Goal: Information Seeking & Learning: Find specific fact

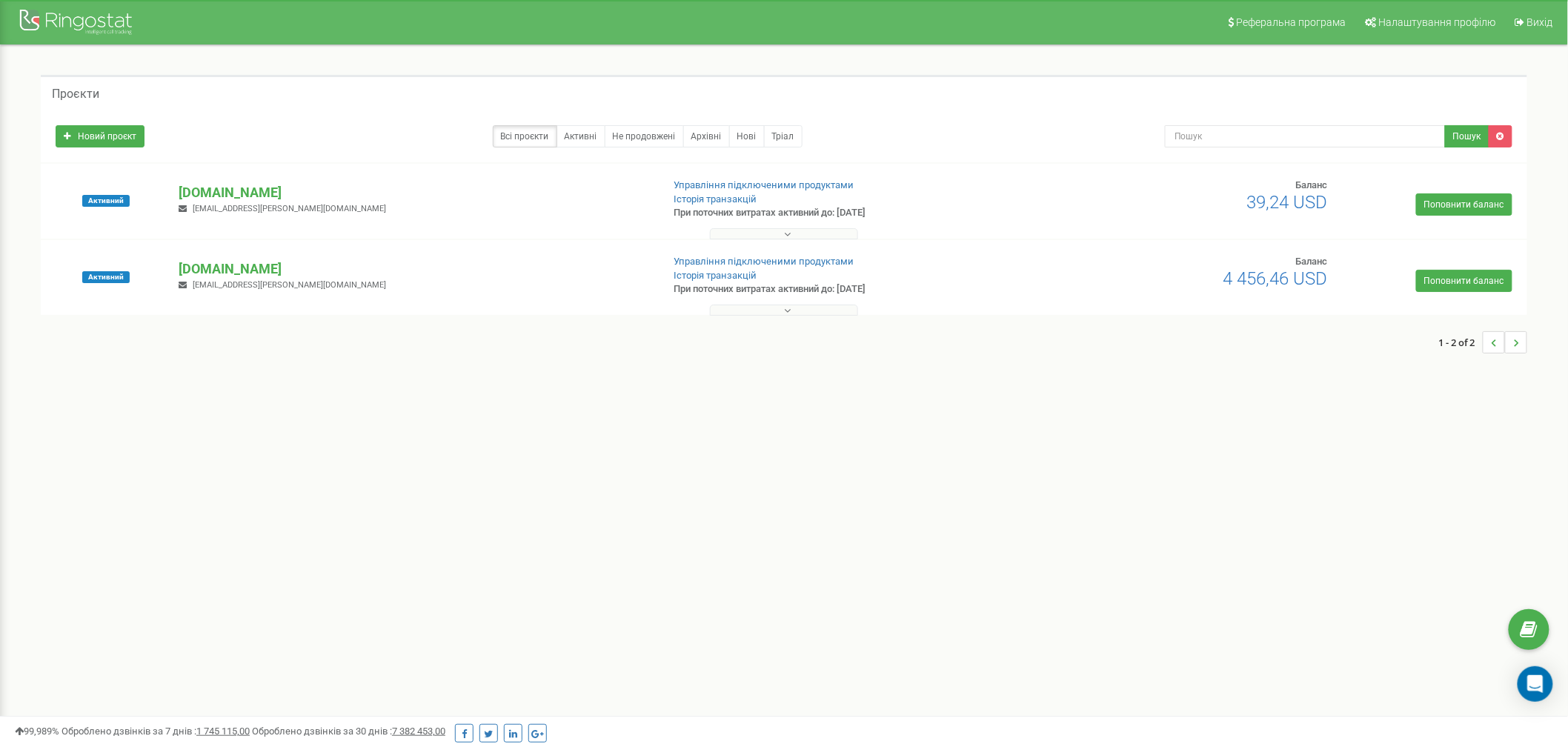
click at [776, 234] on button at bounding box center [784, 233] width 148 height 11
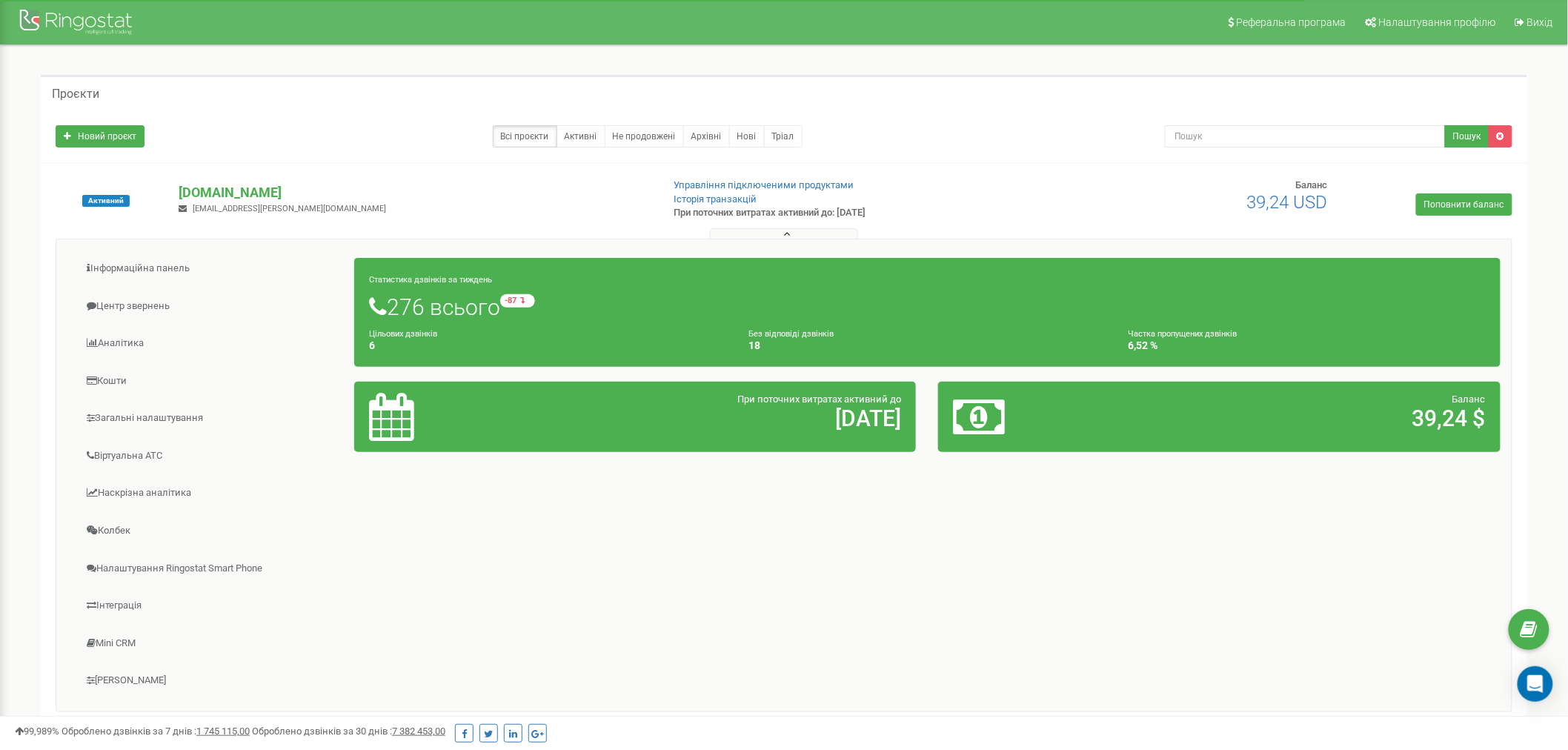
click at [805, 232] on button at bounding box center [784, 233] width 148 height 11
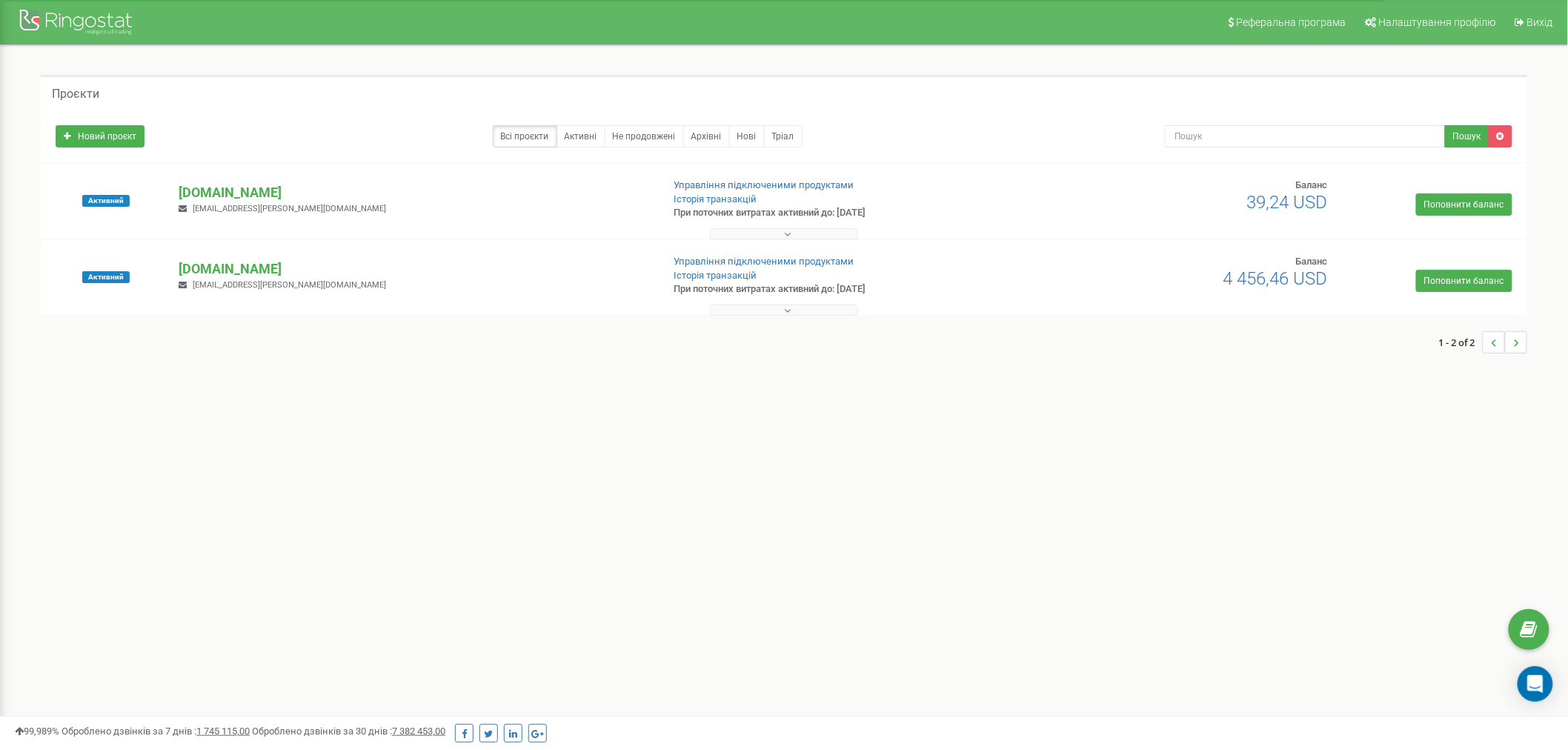
click at [804, 314] on button at bounding box center [784, 309] width 148 height 11
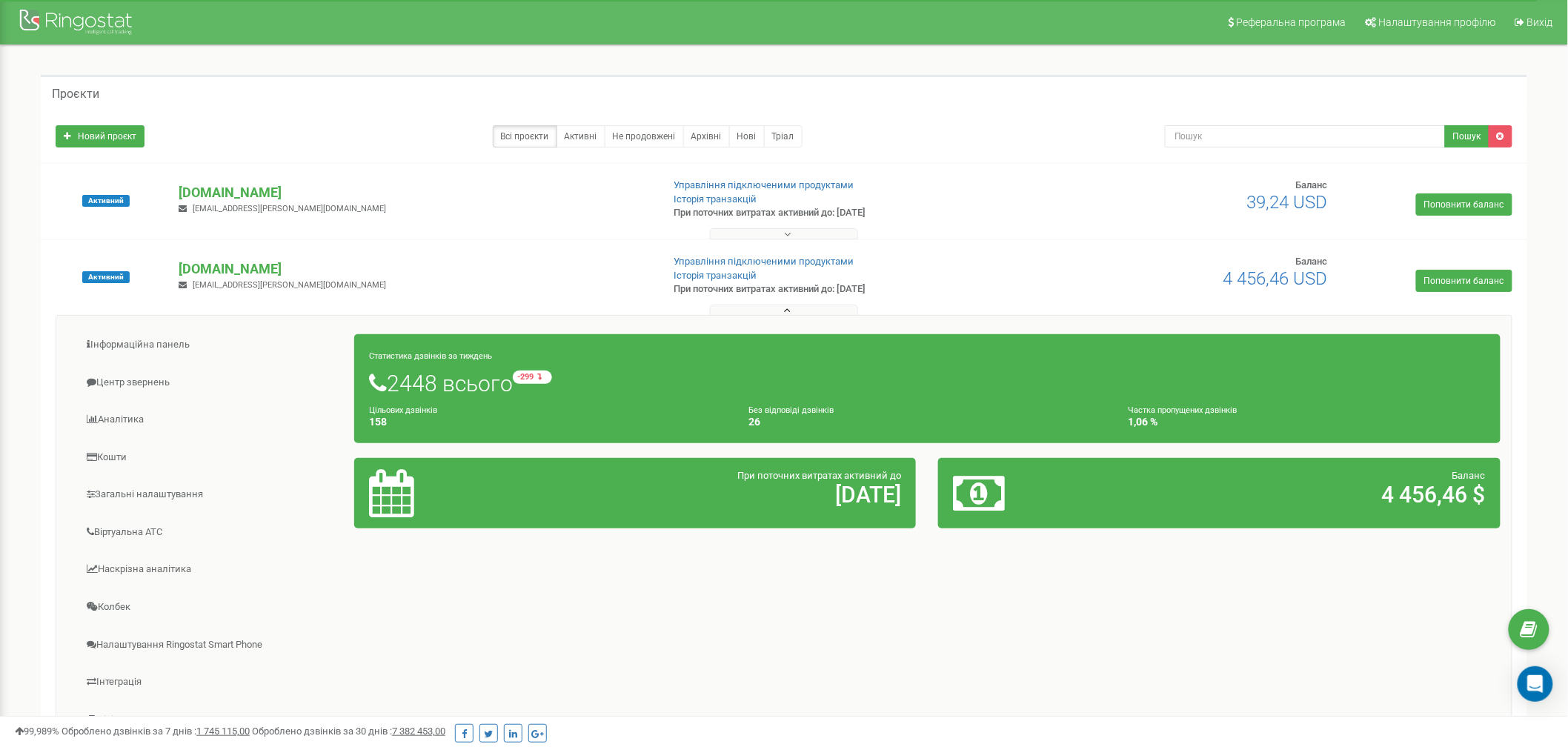
click at [789, 232] on icon at bounding box center [787, 234] width 7 height 11
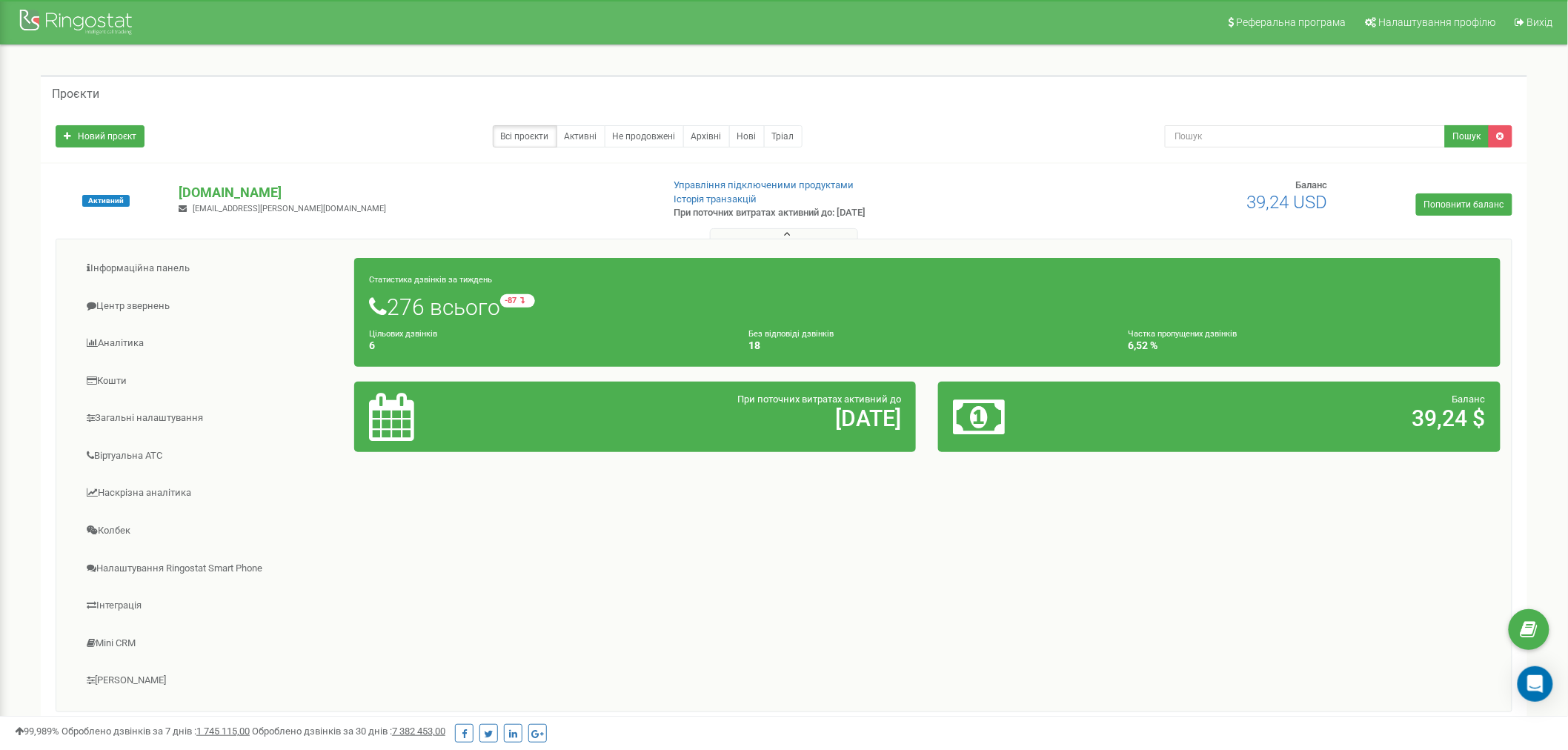
click at [794, 233] on button at bounding box center [784, 233] width 148 height 11
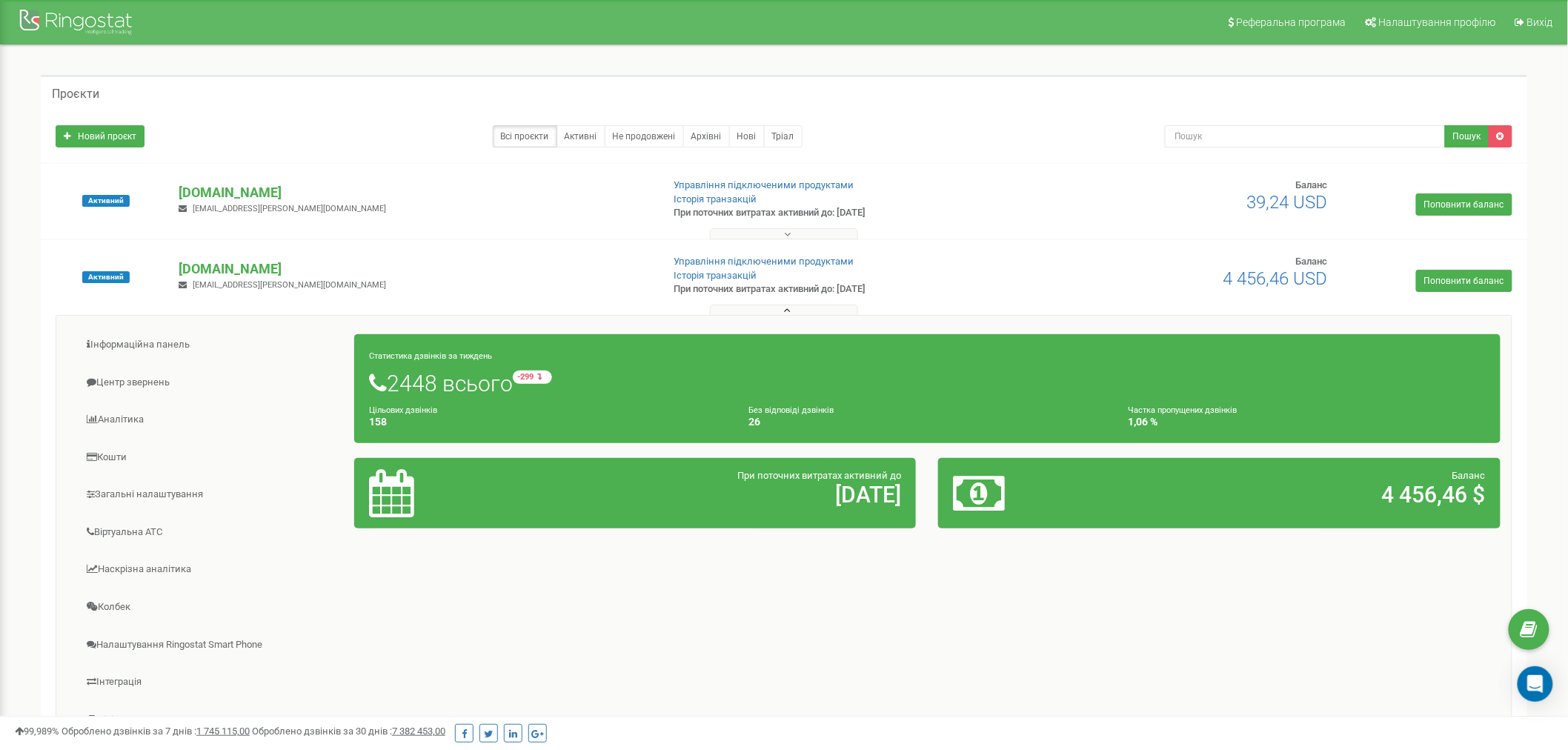
click at [794, 233] on button at bounding box center [784, 233] width 148 height 11
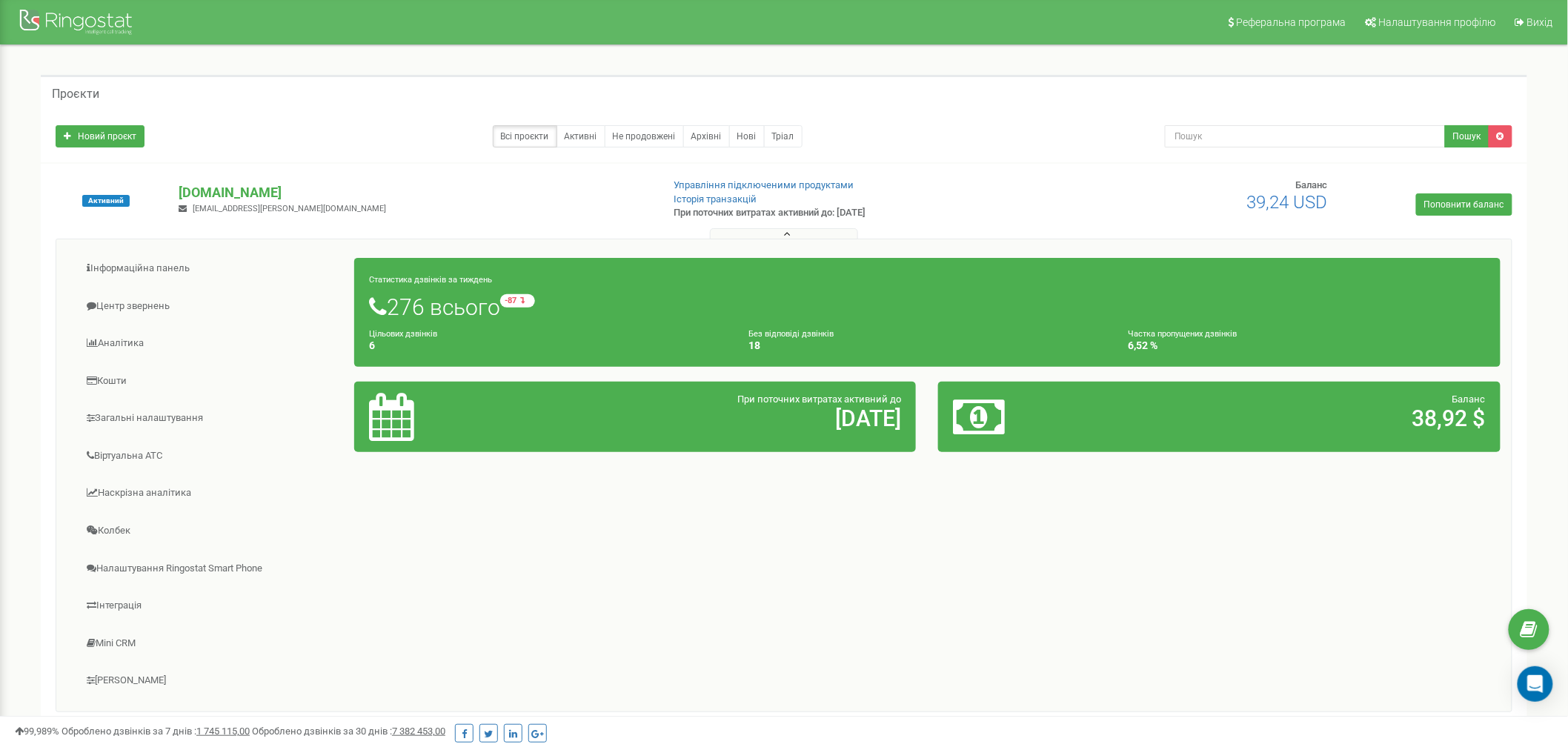
click at [1024, 597] on div "Інформаційна панель Центр звернень Аналiтика Кошти" at bounding box center [784, 475] width 1457 height 474
click at [135, 421] on link "Загальні налаштування" at bounding box center [211, 418] width 288 height 36
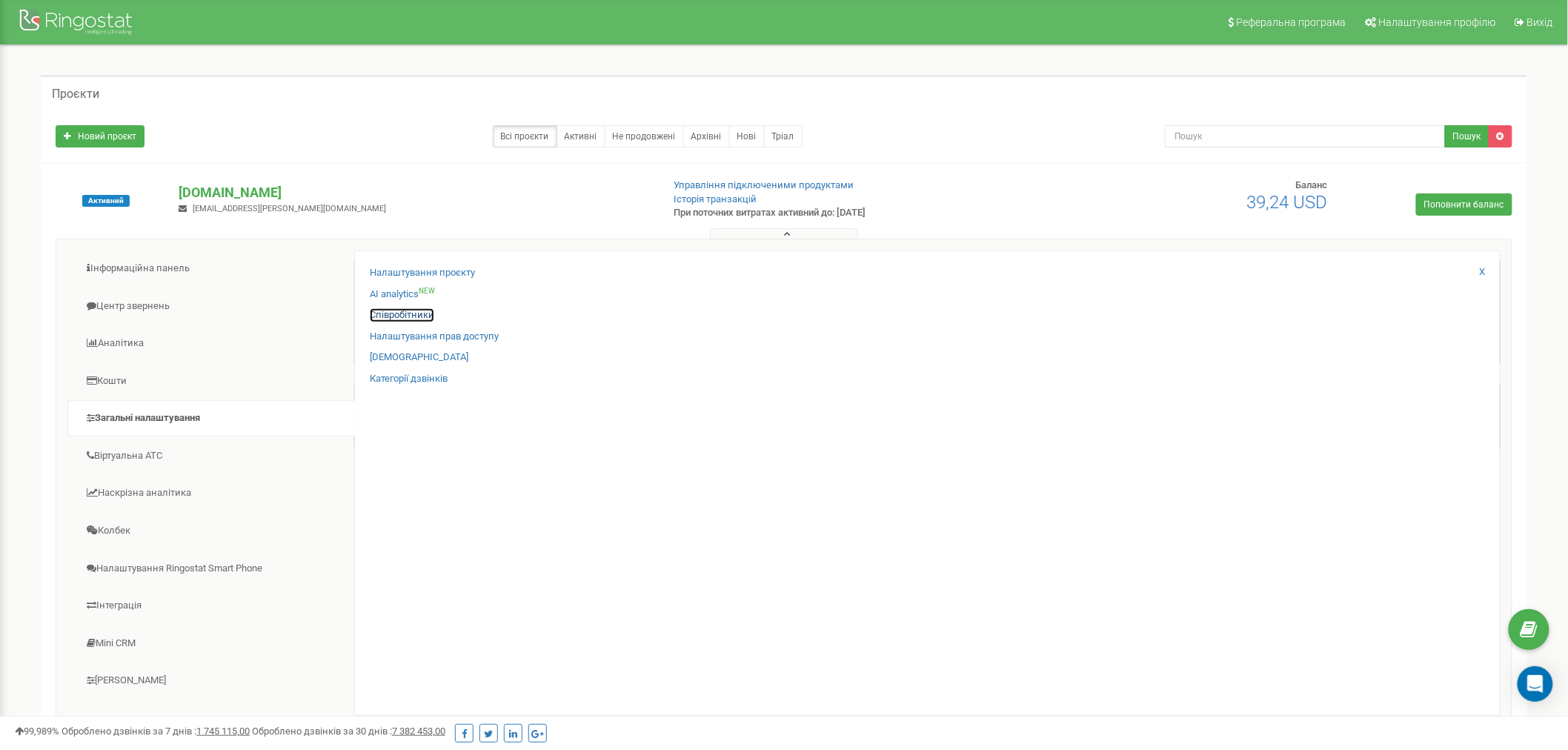
click at [397, 314] on link "Співробітники" at bounding box center [402, 315] width 64 height 14
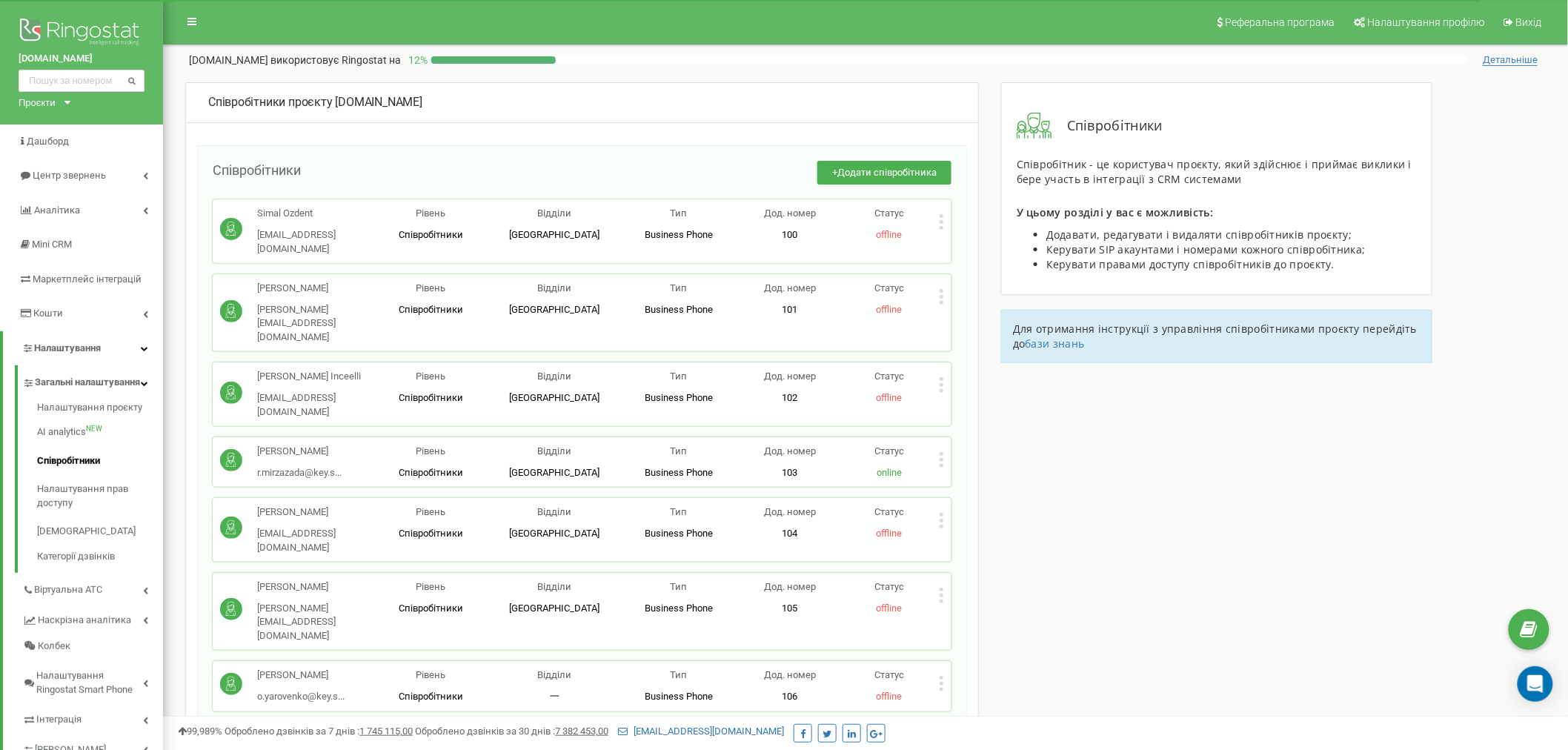
click at [47, 104] on div "Проєкти" at bounding box center [36, 102] width 37 height 14
click at [42, 117] on link "[DOMAIN_NAME]" at bounding box center [64, 121] width 73 height 12
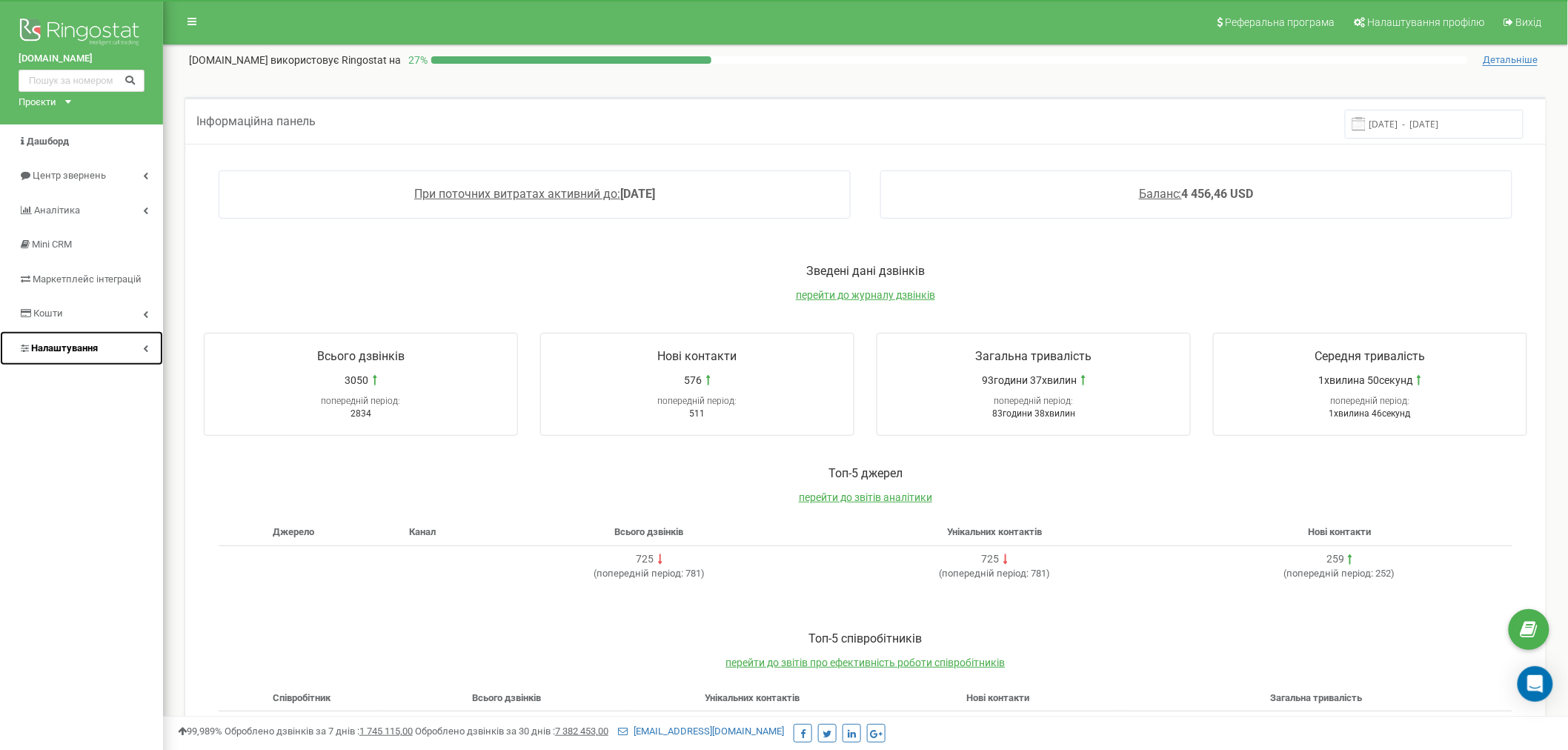
click at [98, 345] on span "Налаштування" at bounding box center [64, 347] width 67 height 11
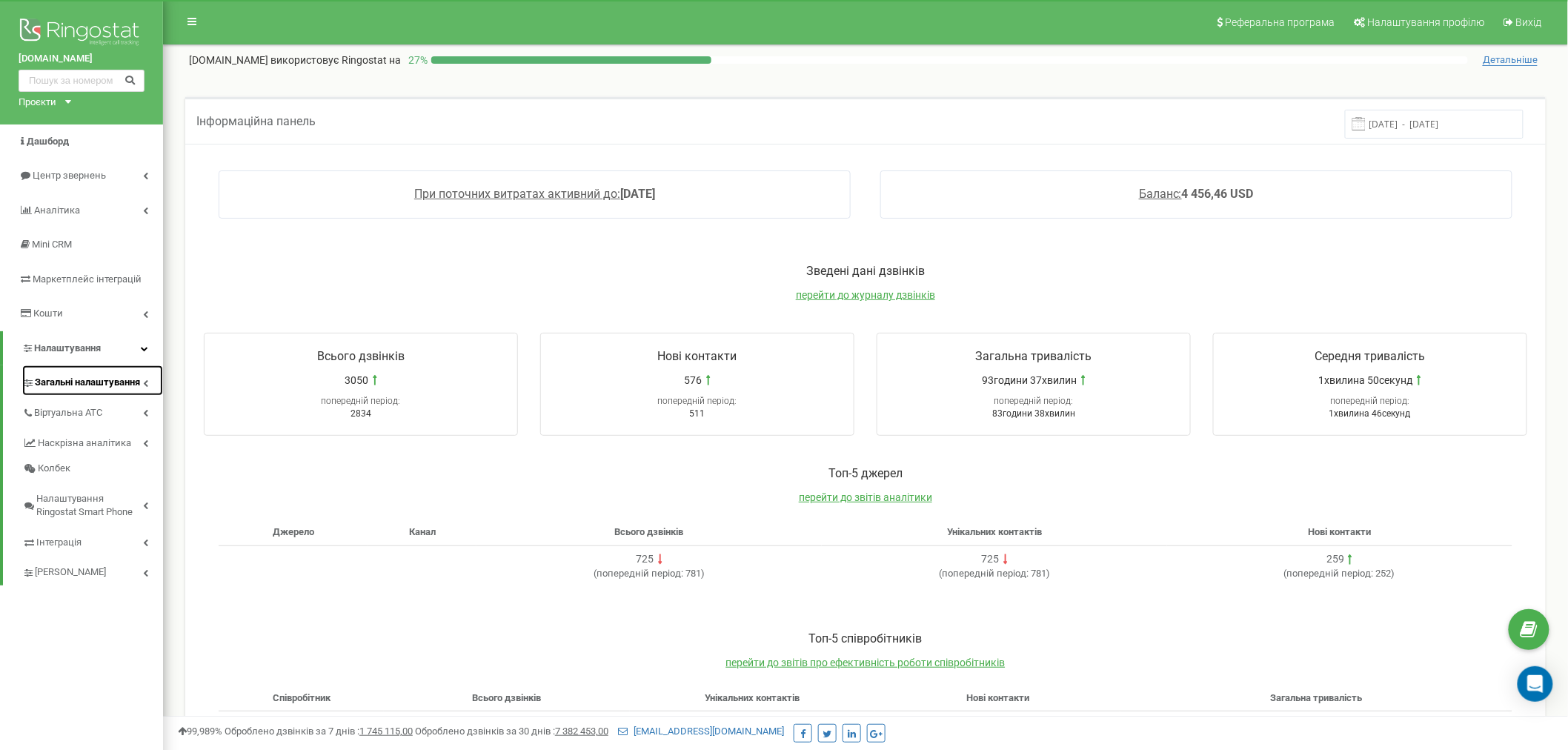
click at [83, 383] on span "Загальні налаштування" at bounding box center [87, 382] width 106 height 14
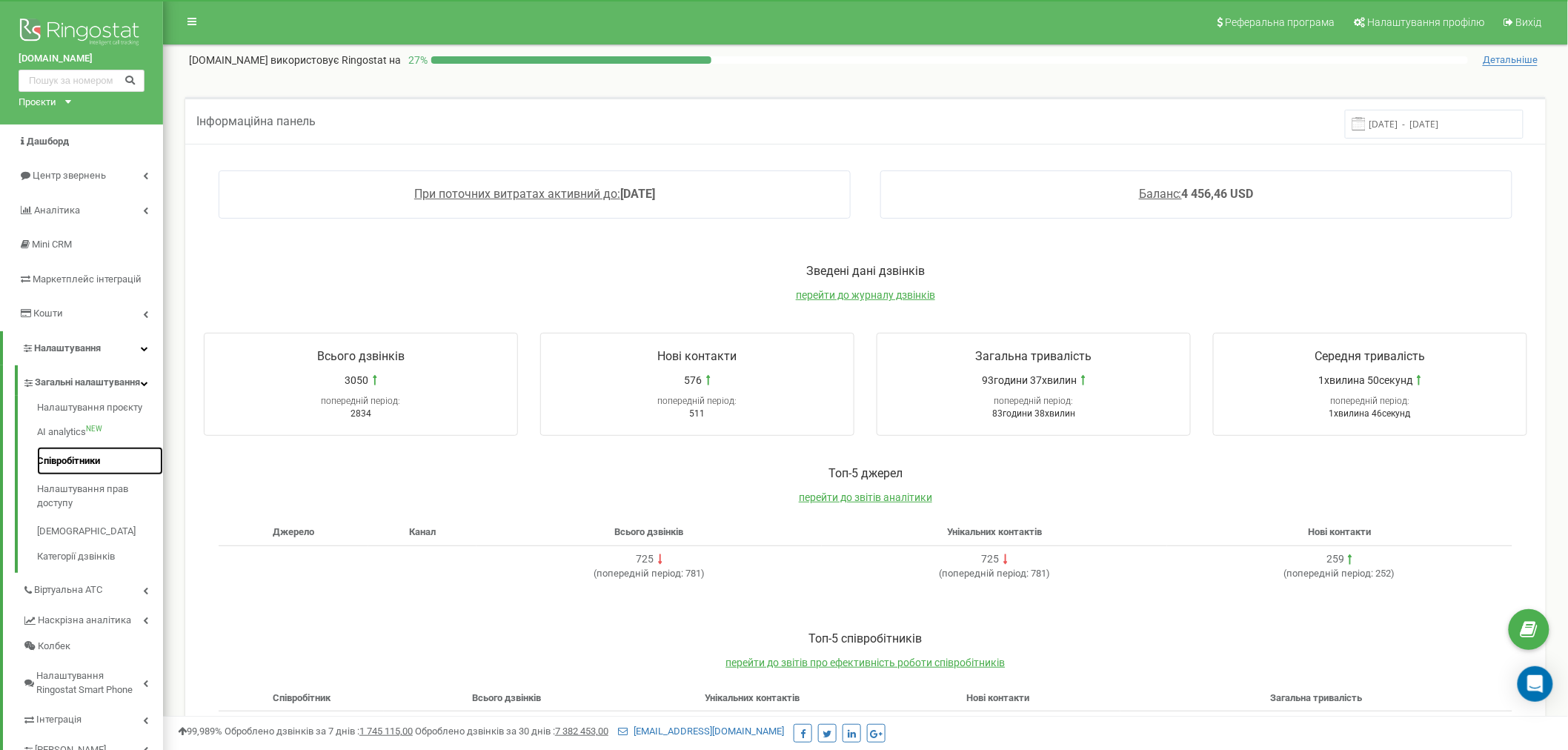
click at [80, 471] on link "Співробітники" at bounding box center [100, 461] width 126 height 29
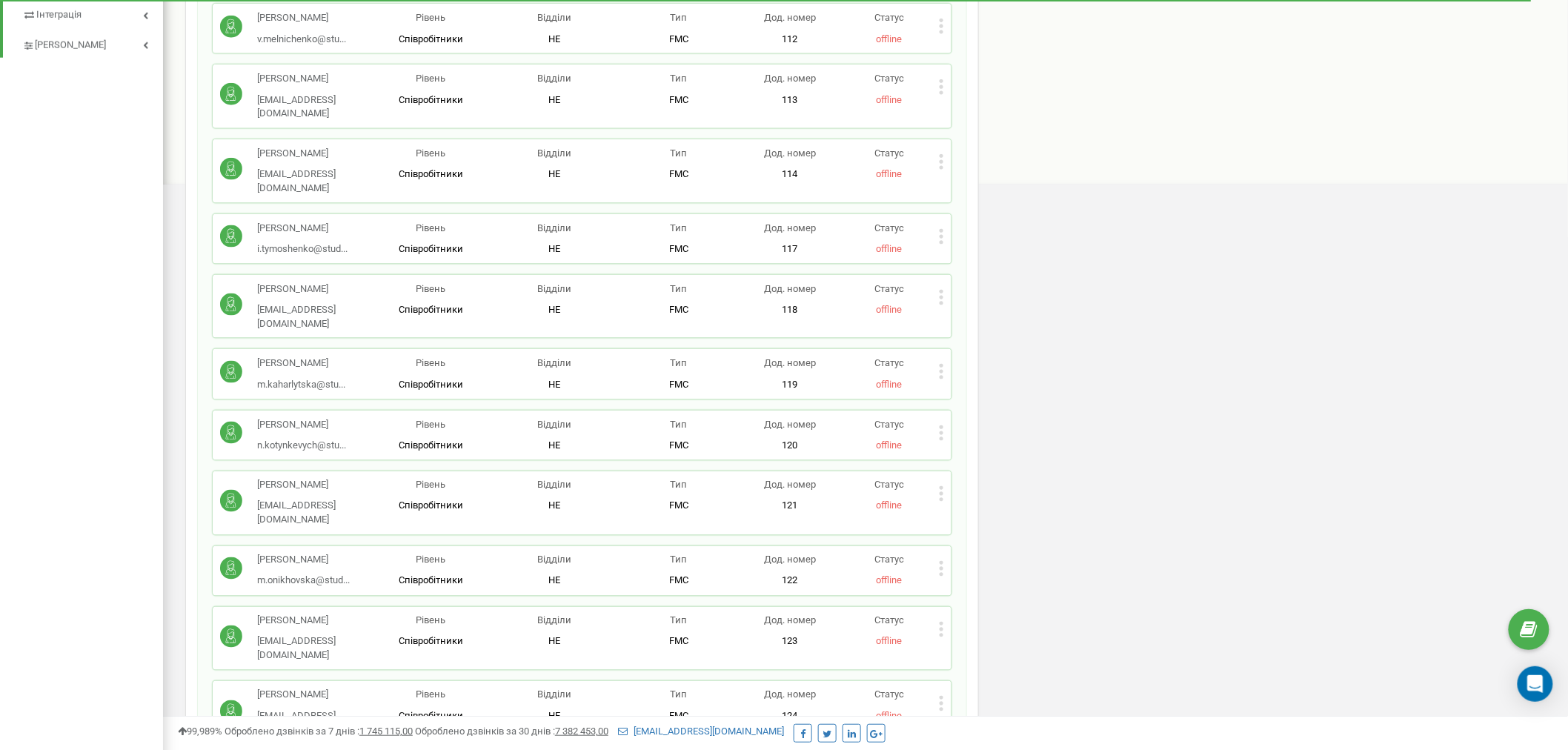
scroll to position [741, 0]
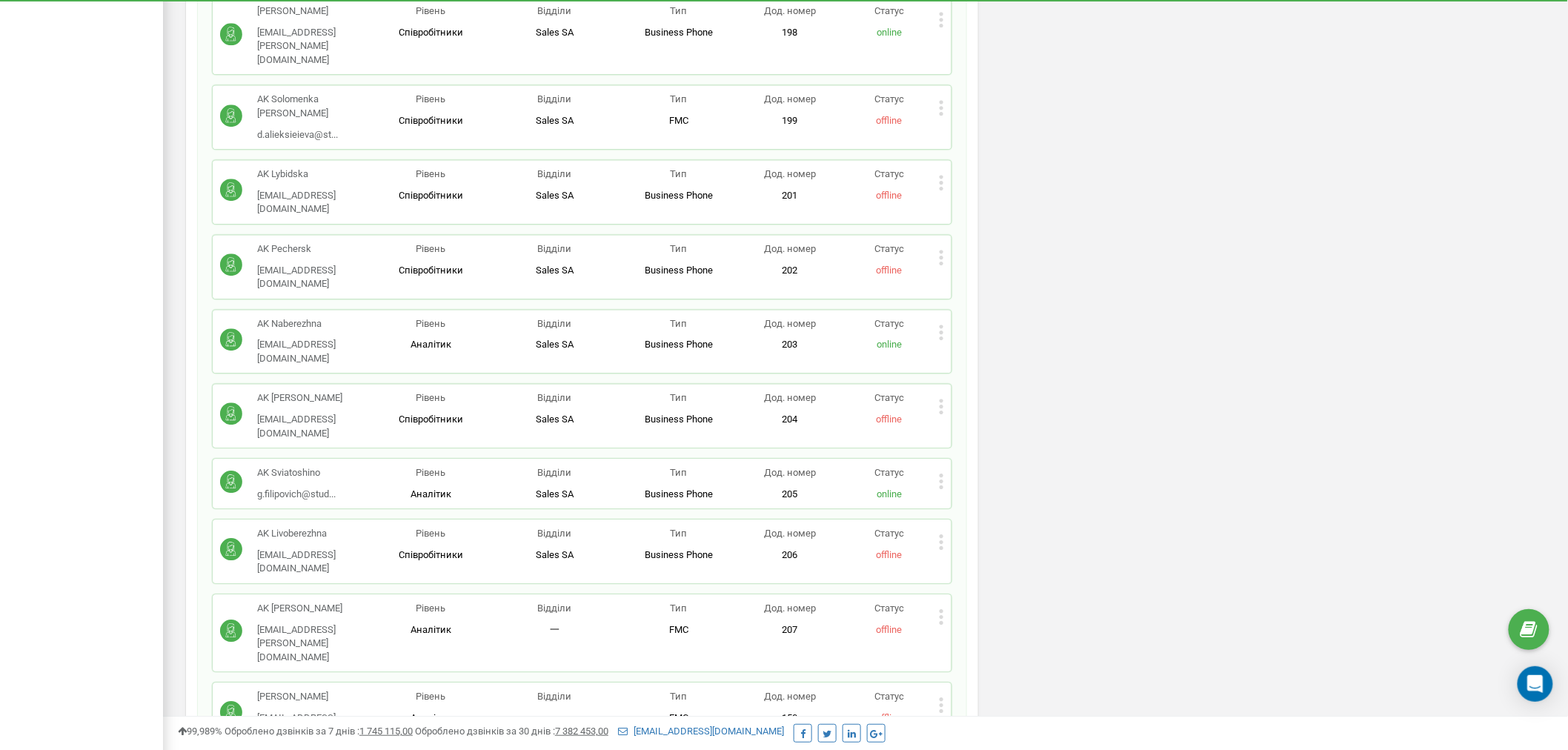
scroll to position [7594, 0]
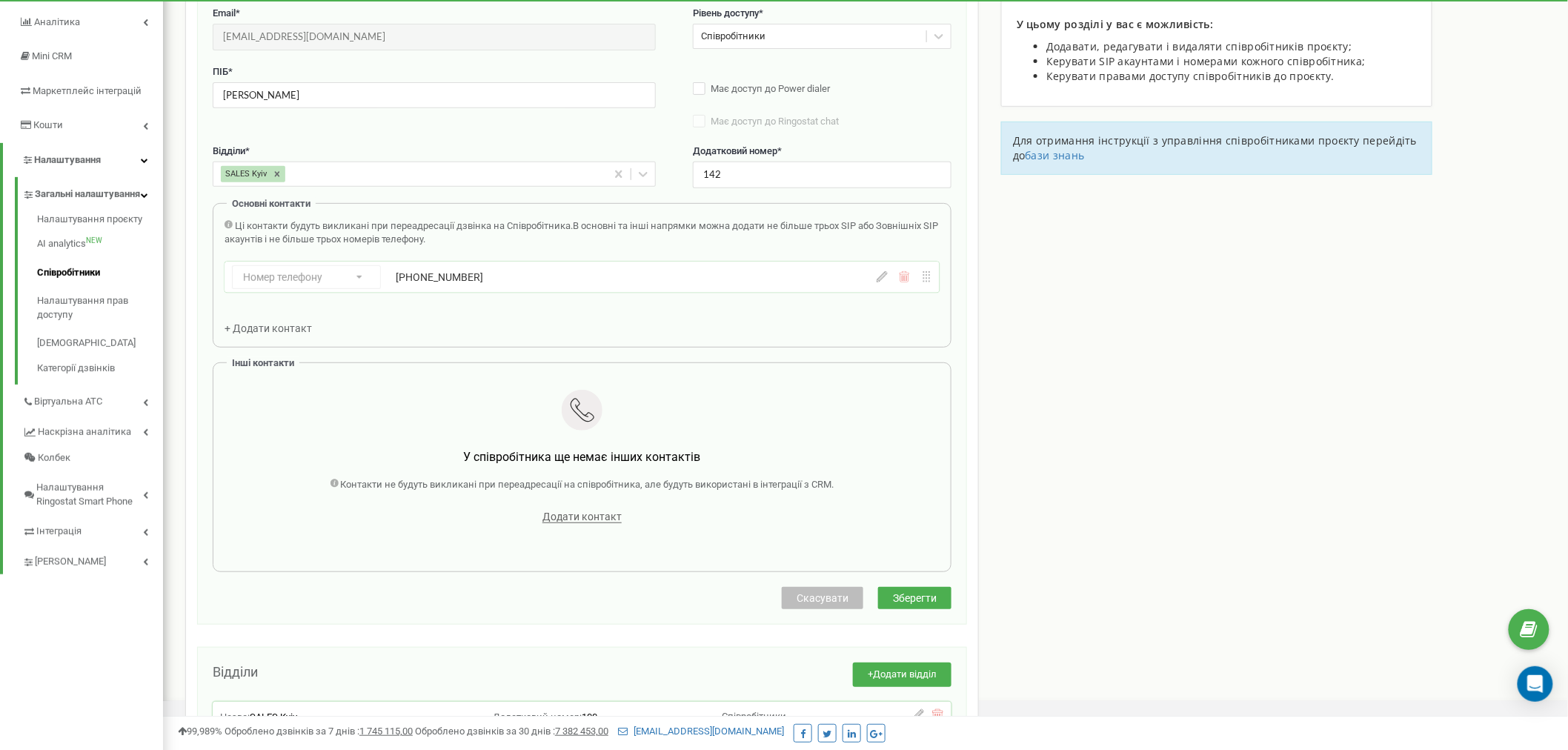
scroll to position [149, 0]
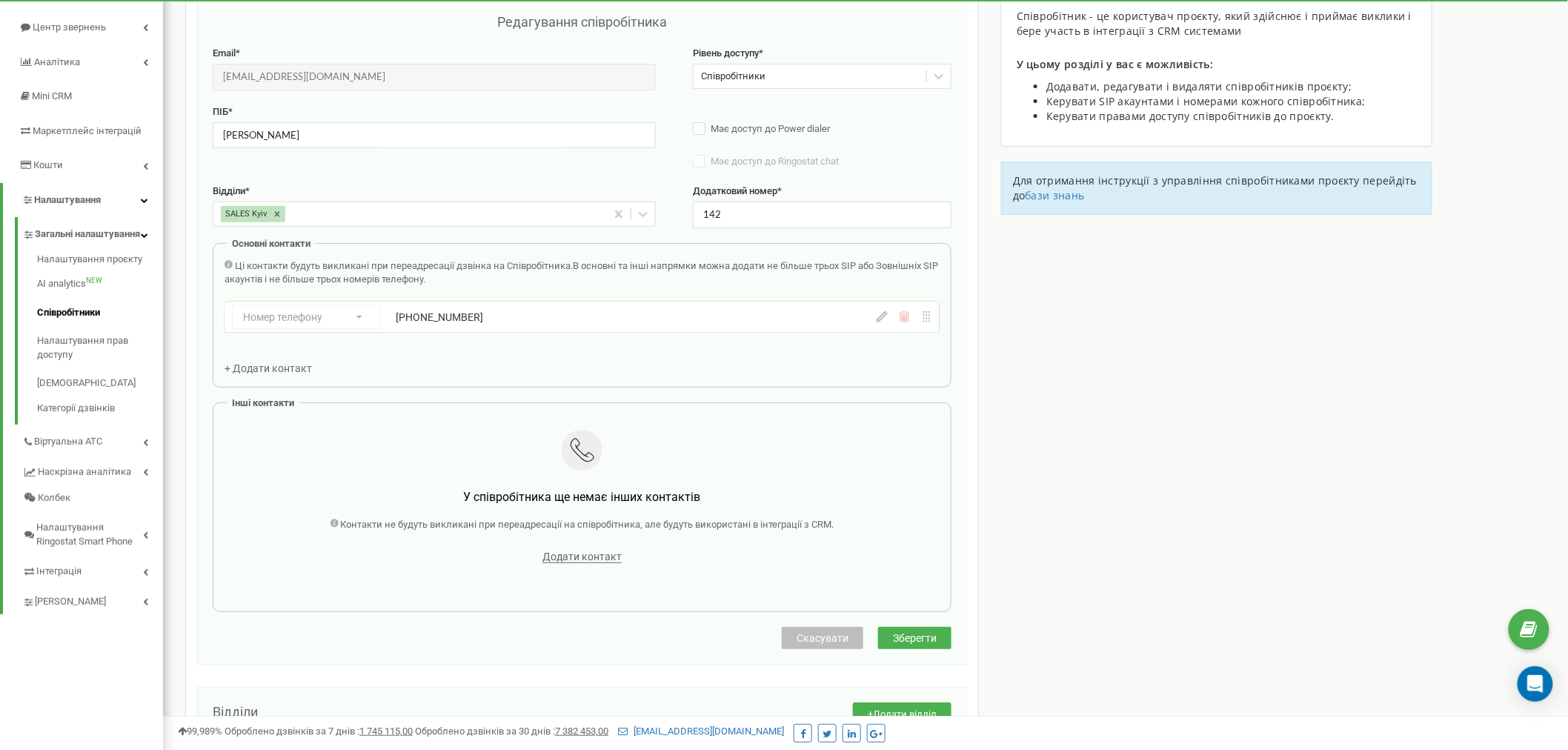
click at [443, 323] on div "+380679770083" at bounding box center [574, 317] width 357 height 15
click at [883, 321] on icon at bounding box center [882, 316] width 11 height 11
drag, startPoint x: 523, startPoint y: 316, endPoint x: 445, endPoint y: 317, distance: 78.0
click at [415, 315] on div "Ukraine (Україна) + 380 Afghanistan (‫افغانستان‬‎) + 93 Albania (Shqipëri) + 35…" at bounding box center [574, 317] width 357 height 24
click at [1257, 404] on div "Співробітники проєкту key.study Редагування співробітника Email * v.dunai@study…" at bounding box center [865, 661] width 1382 height 1454
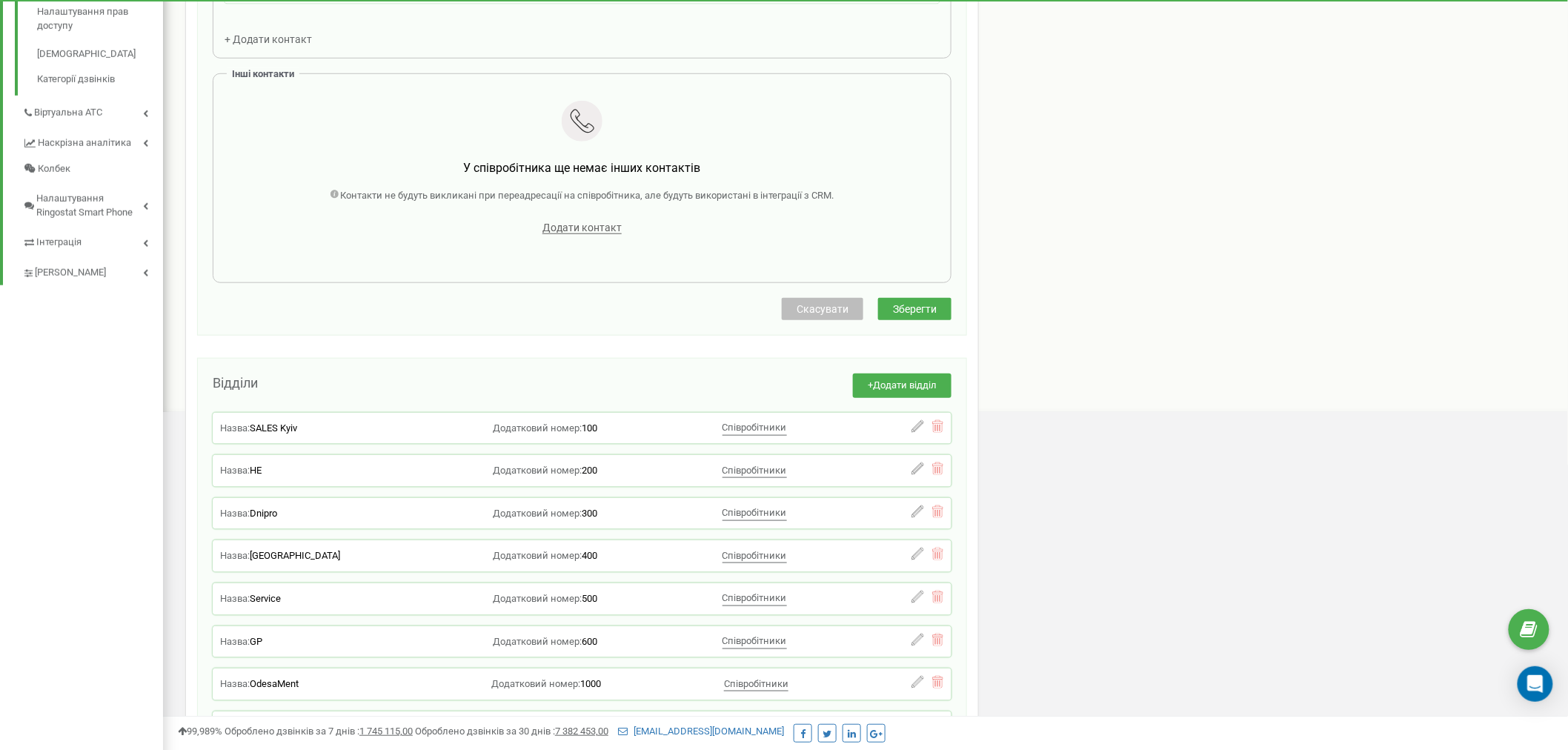
scroll to position [65, 0]
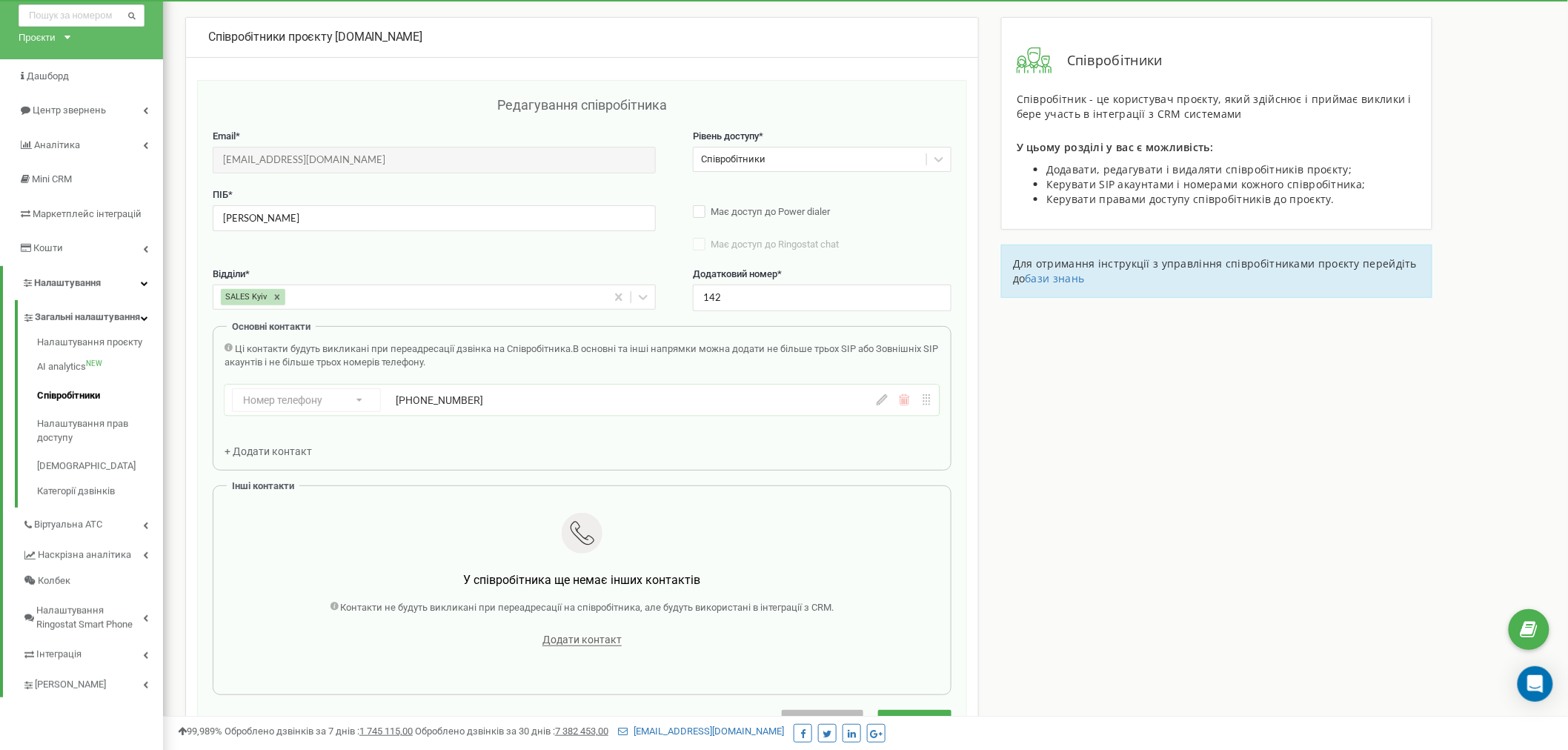
click at [1330, 479] on div "Співробітники проєкту key.study Редагування співробітника Email * v.dunai@study…" at bounding box center [865, 744] width 1382 height 1454
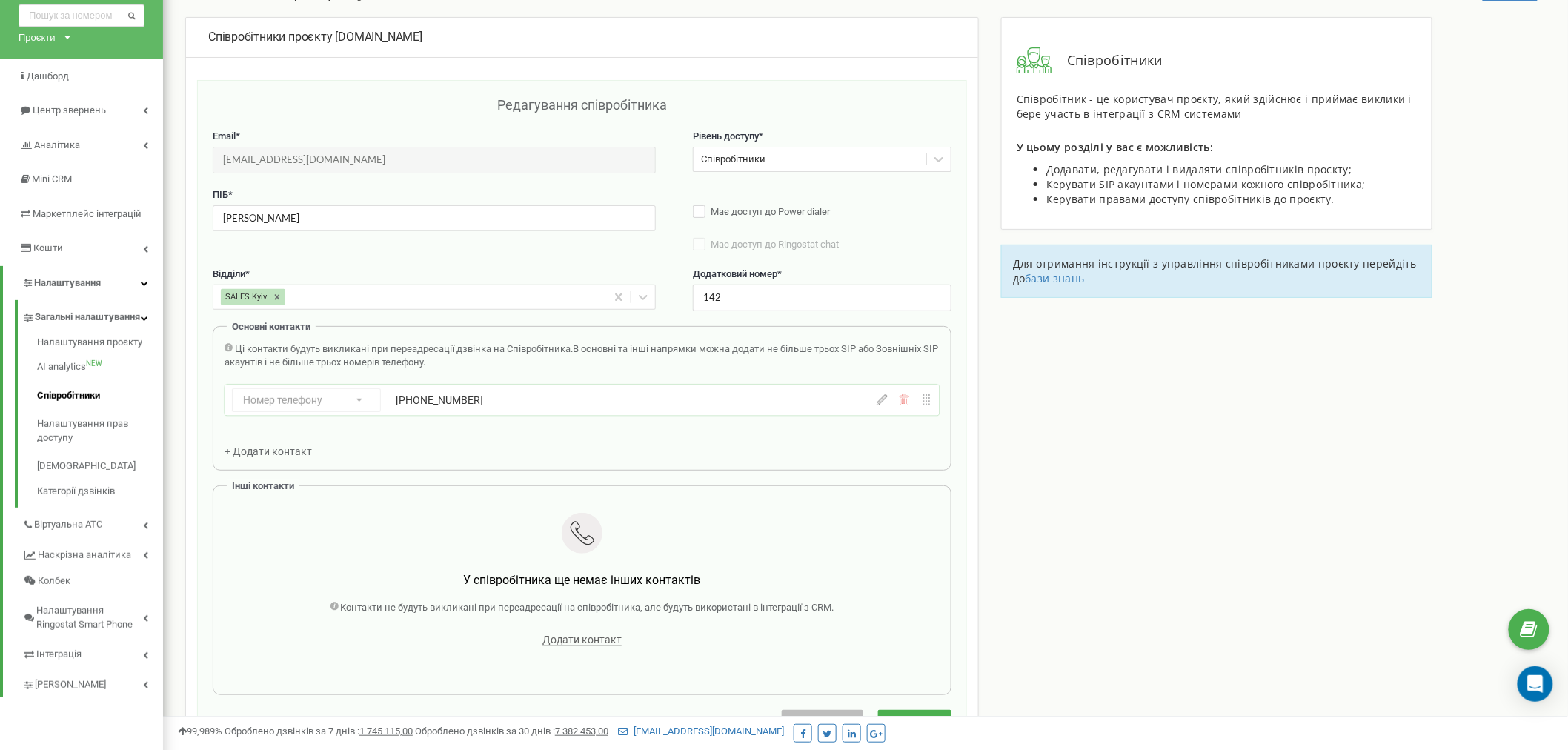
click at [1186, 445] on div "Співробітники проєкту key.study Редагування співробітника Email * v.dunai@study…" at bounding box center [865, 744] width 1382 height 1454
click at [1169, 500] on div "Співробітники проєкту key.study Редагування співробітника Email * v.dunai@study…" at bounding box center [865, 744] width 1382 height 1454
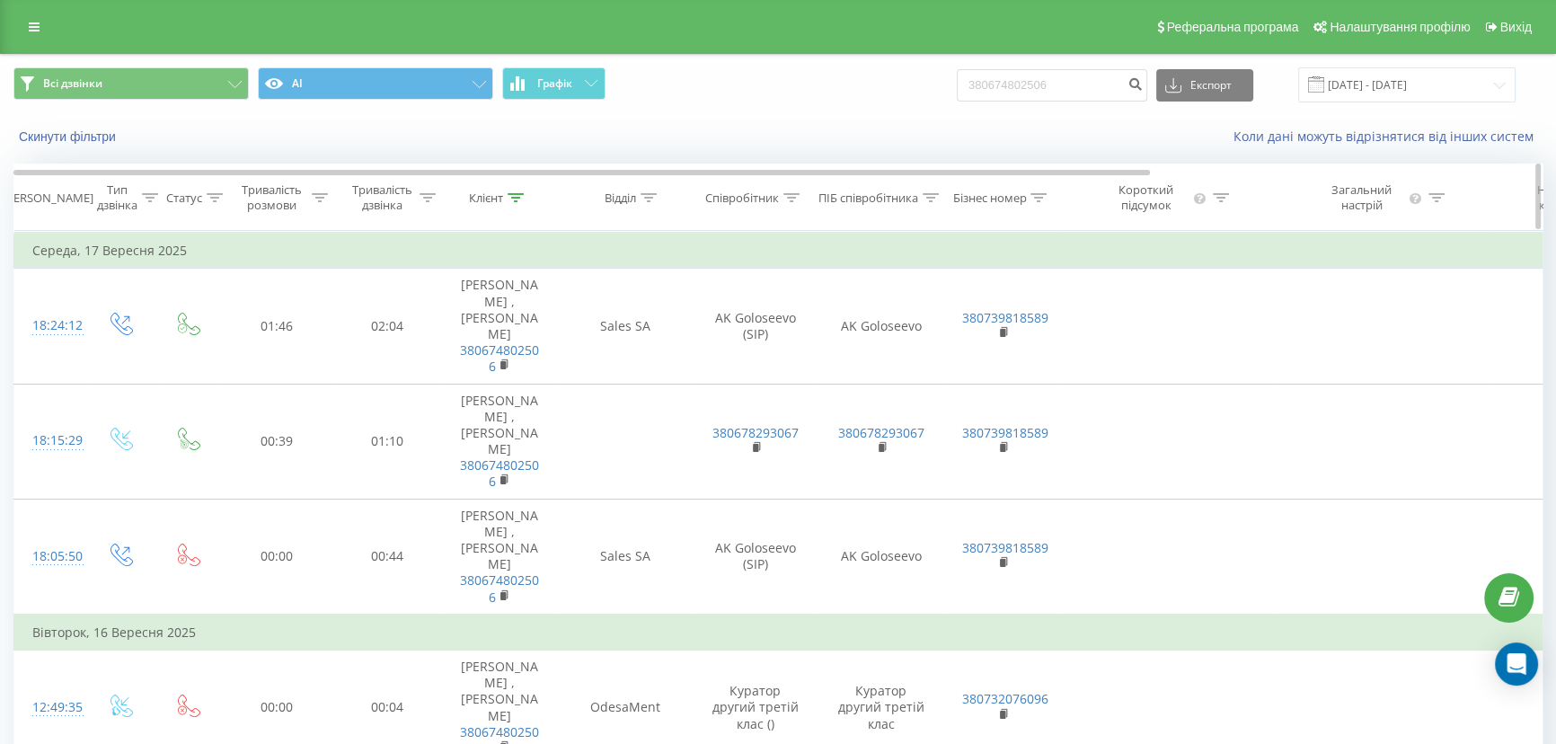
click at [521, 198] on icon at bounding box center [515, 197] width 16 height 9
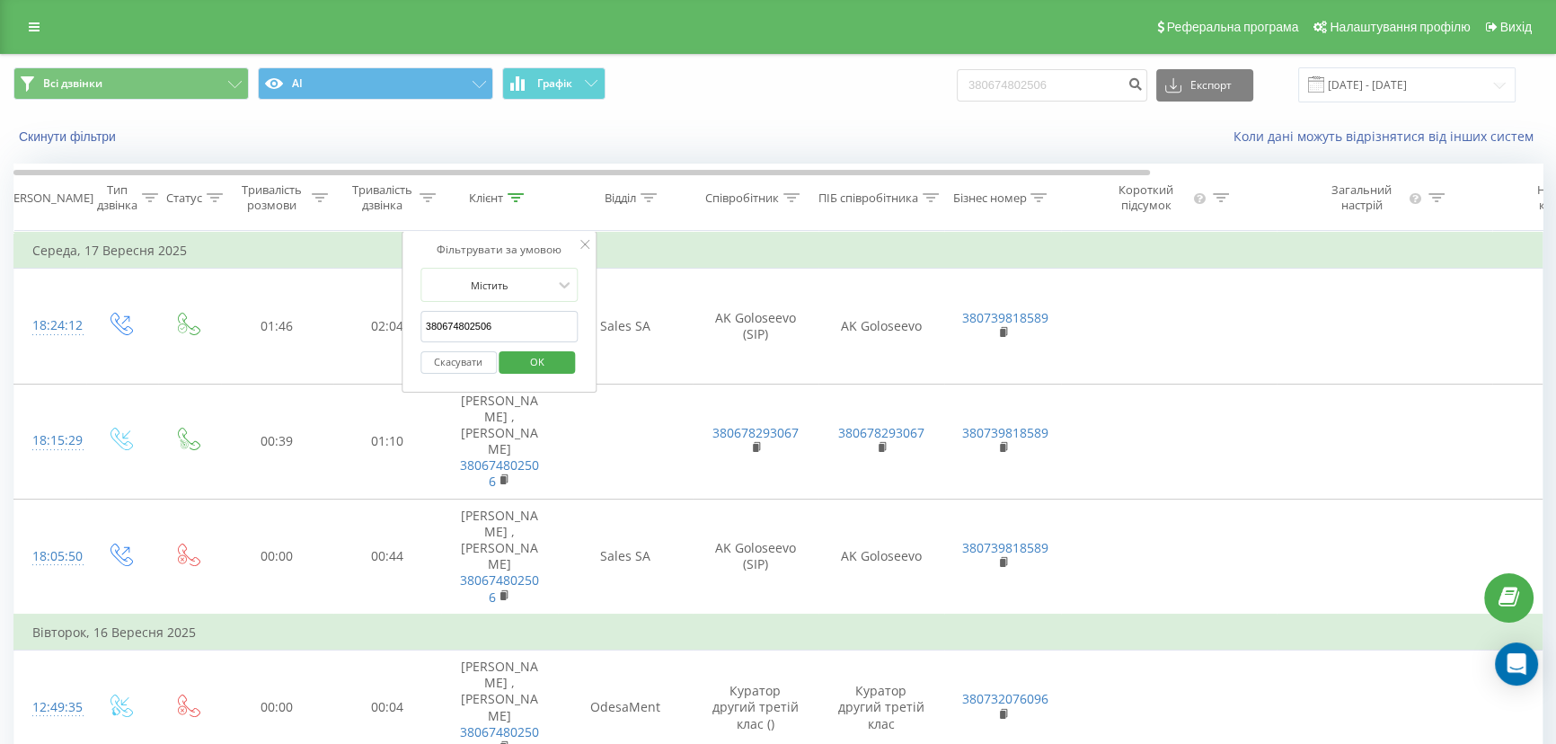
click at [463, 364] on button "Скасувати" at bounding box center [458, 362] width 76 height 22
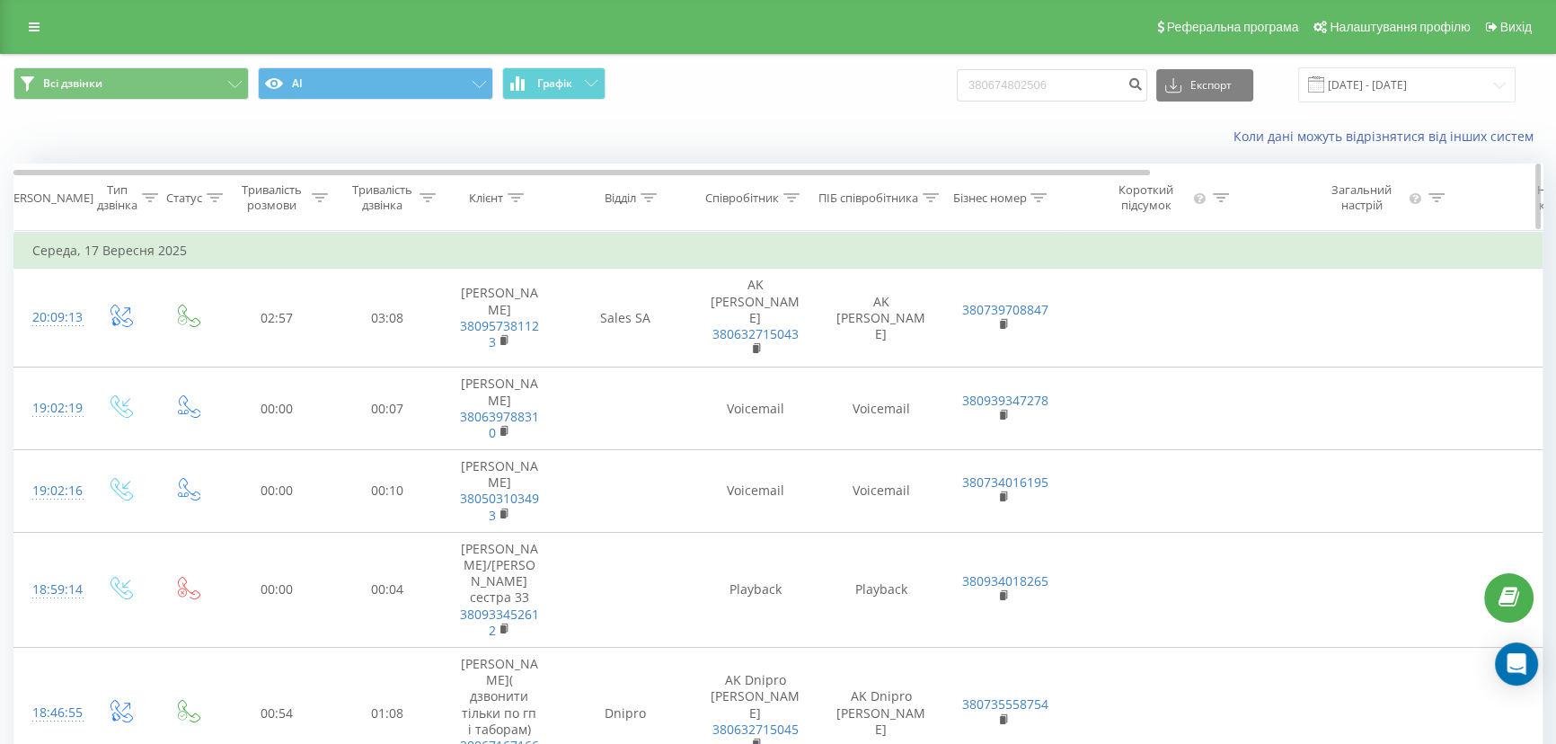
click at [790, 193] on icon at bounding box center [792, 197] width 16 height 9
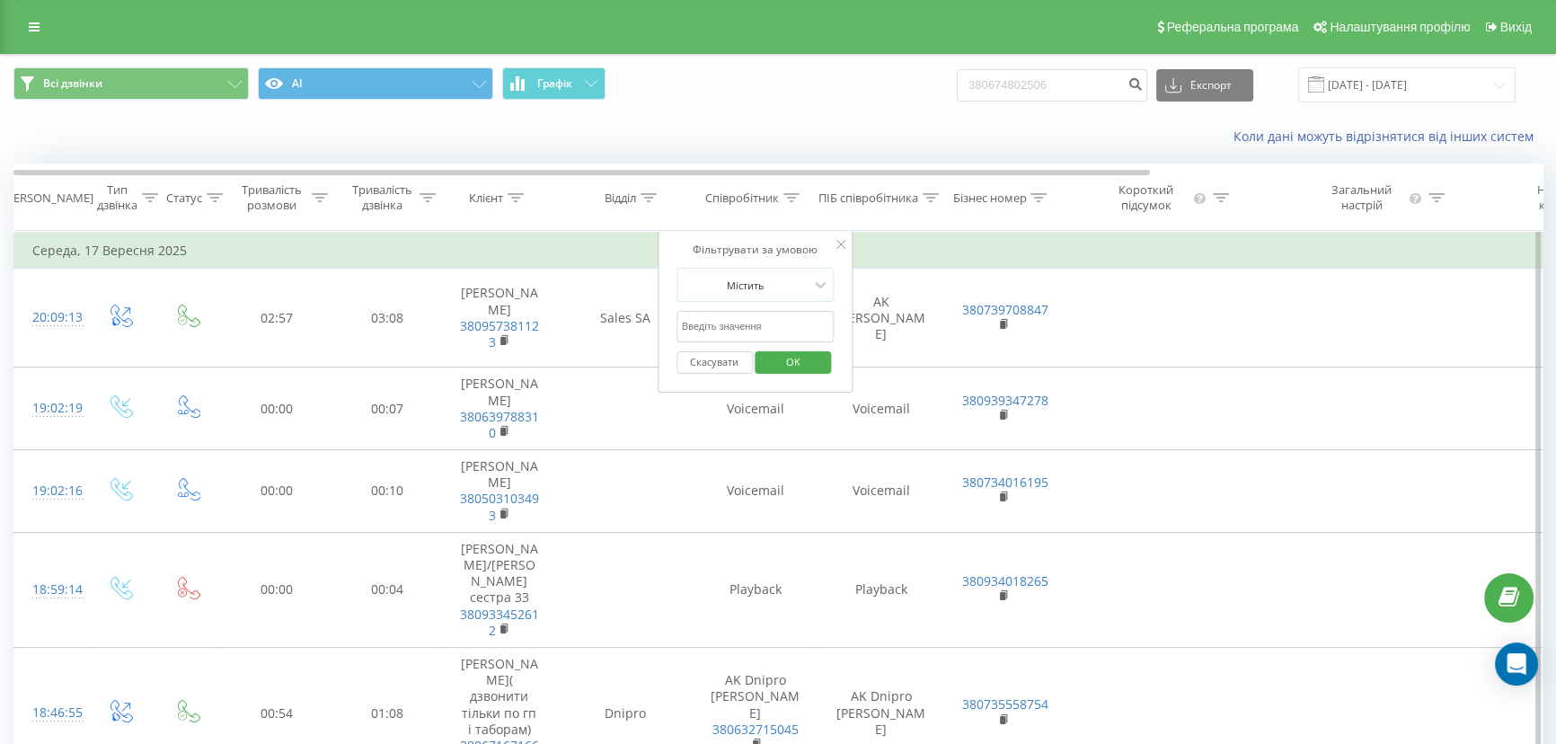
click at [730, 321] on input "text" at bounding box center [755, 326] width 158 height 31
type input "дунай"
click button "OK" at bounding box center [793, 362] width 76 height 22
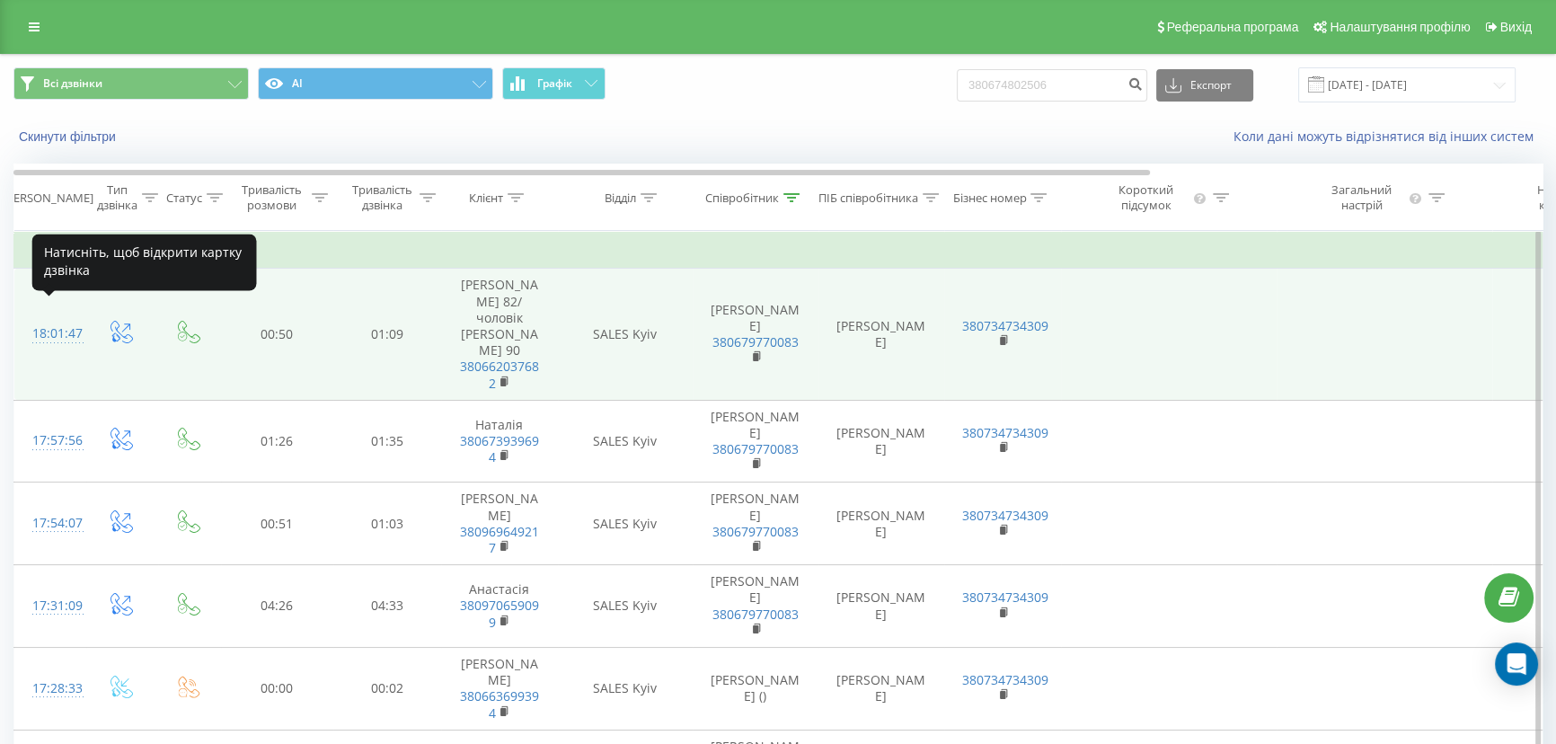
click at [49, 316] on div "18:01:47" at bounding box center [50, 333] width 36 height 35
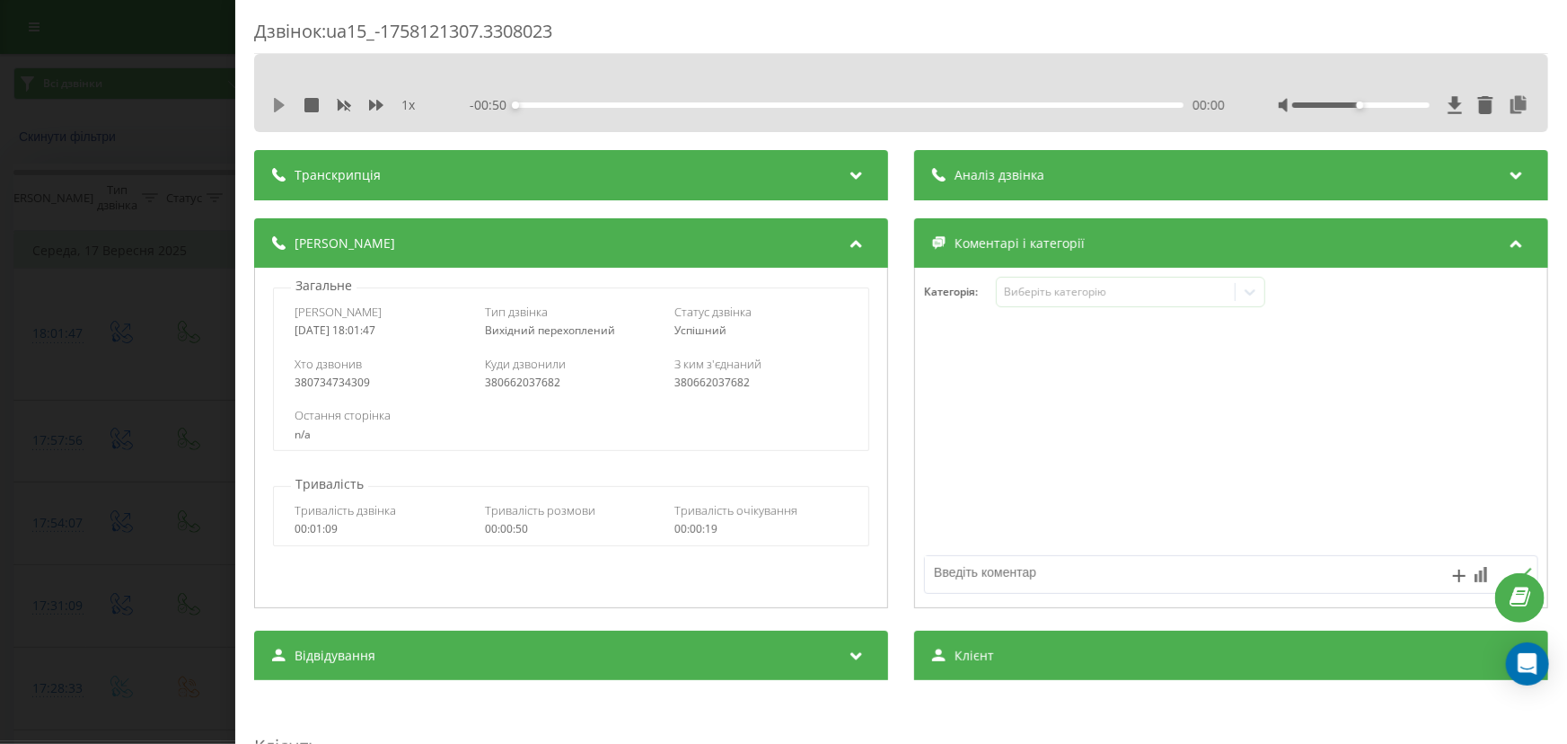
click at [277, 107] on icon at bounding box center [279, 105] width 11 height 14
click at [1029, 103] on div "00:07" at bounding box center [850, 104] width 668 height 5
click at [140, 349] on div "Дзвінок : ua15_-1758121307.3308023 1 x - 00:00 00:49 00:49 Транскрипція Для AI-…" at bounding box center [783, 372] width 1567 height 744
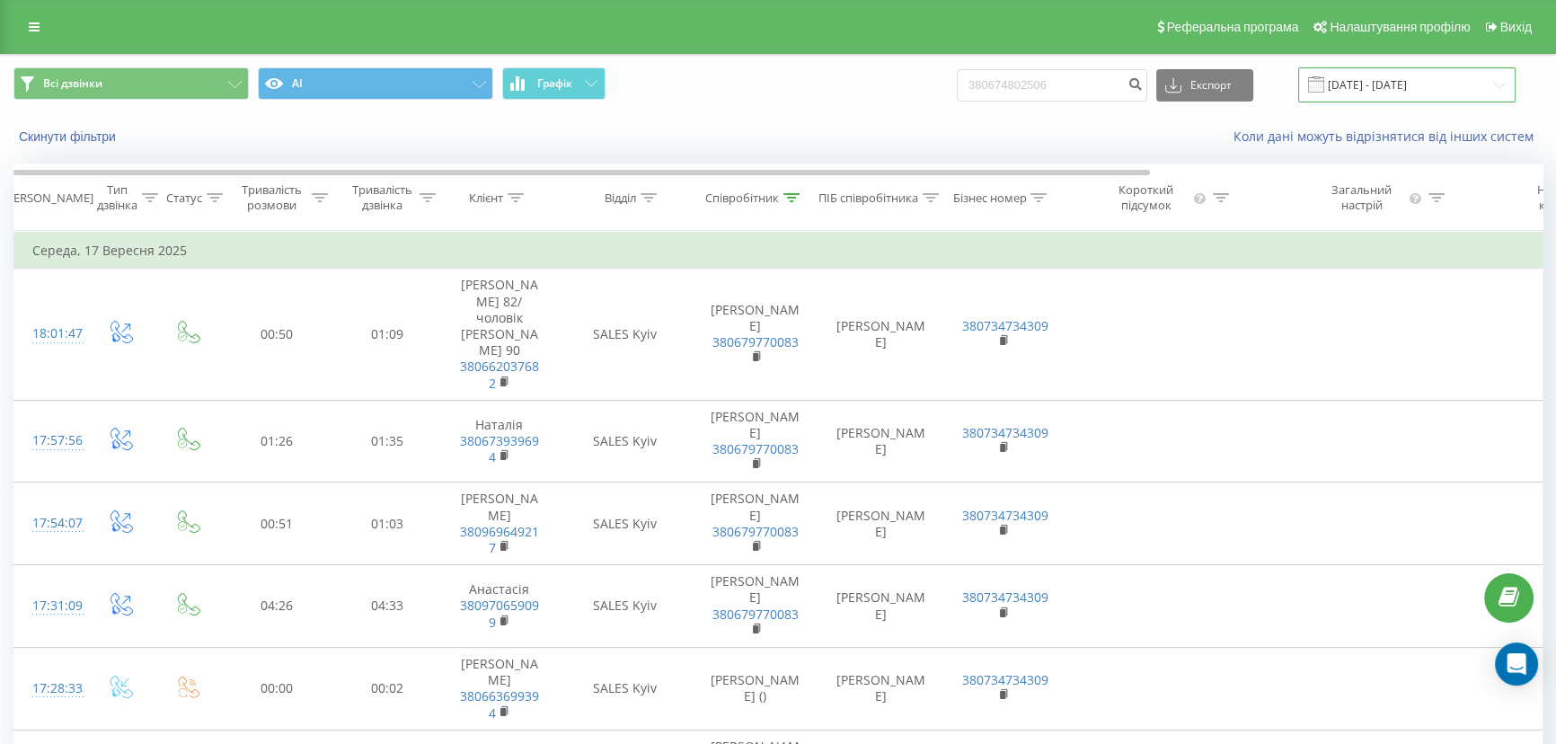
click at [1428, 78] on input "17.08.2025 - 17.09.2025" at bounding box center [1406, 84] width 217 height 35
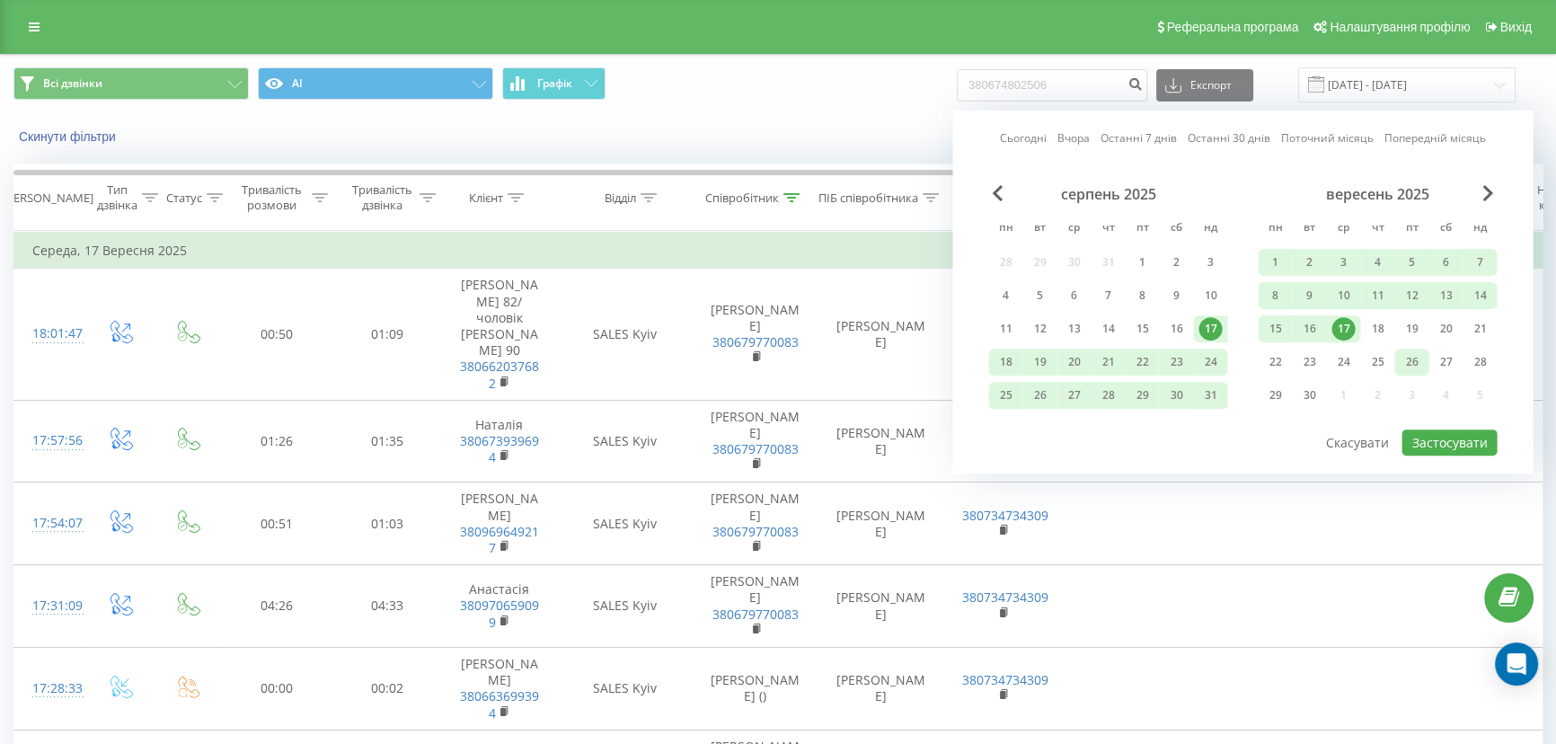
click at [1416, 356] on div "26" at bounding box center [1410, 361] width 23 height 23
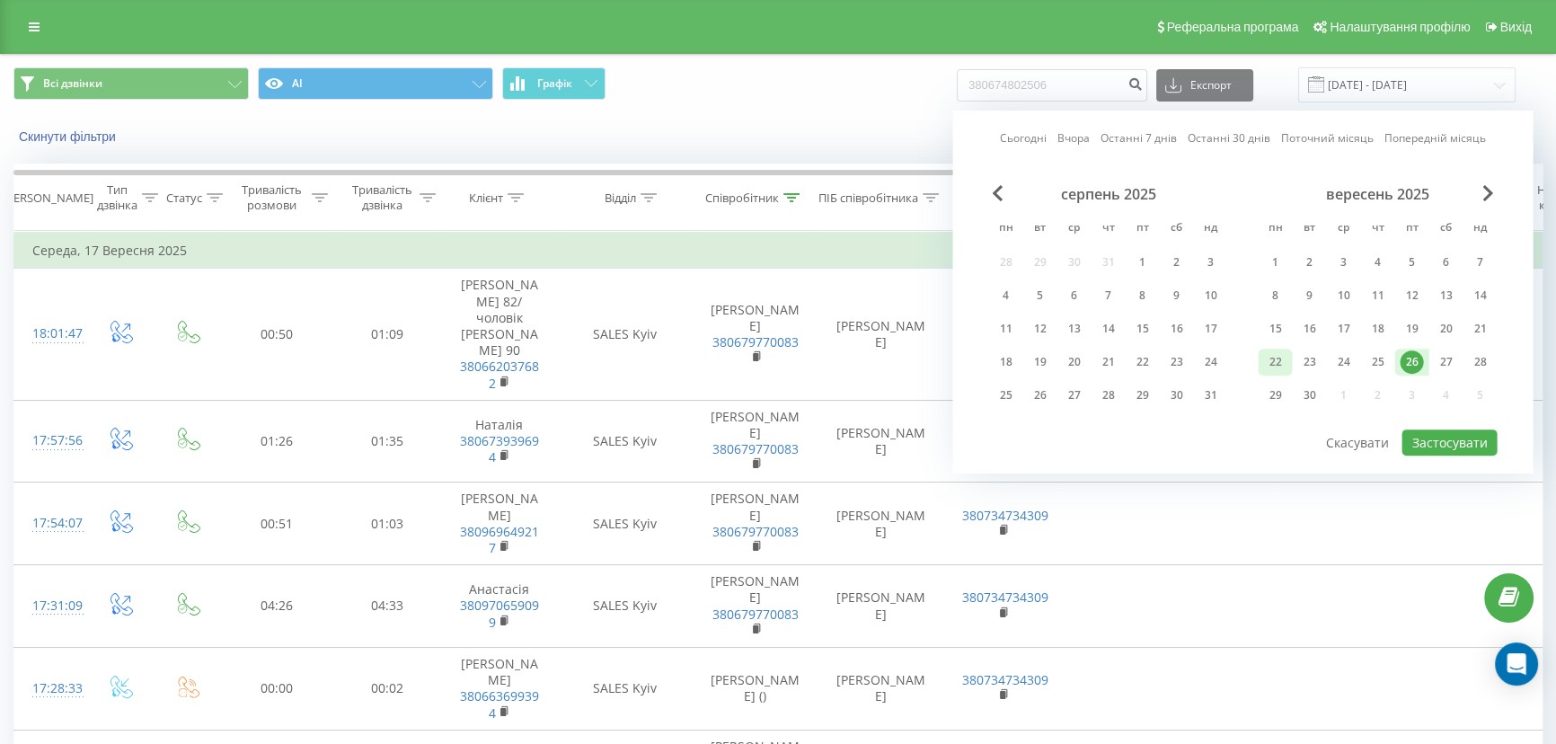
click at [1280, 353] on div "22" at bounding box center [1274, 361] width 23 height 23
click at [1465, 439] on button "Застосувати" at bounding box center [1448, 442] width 95 height 26
type input "22.09.2025 - 26.09.2025"
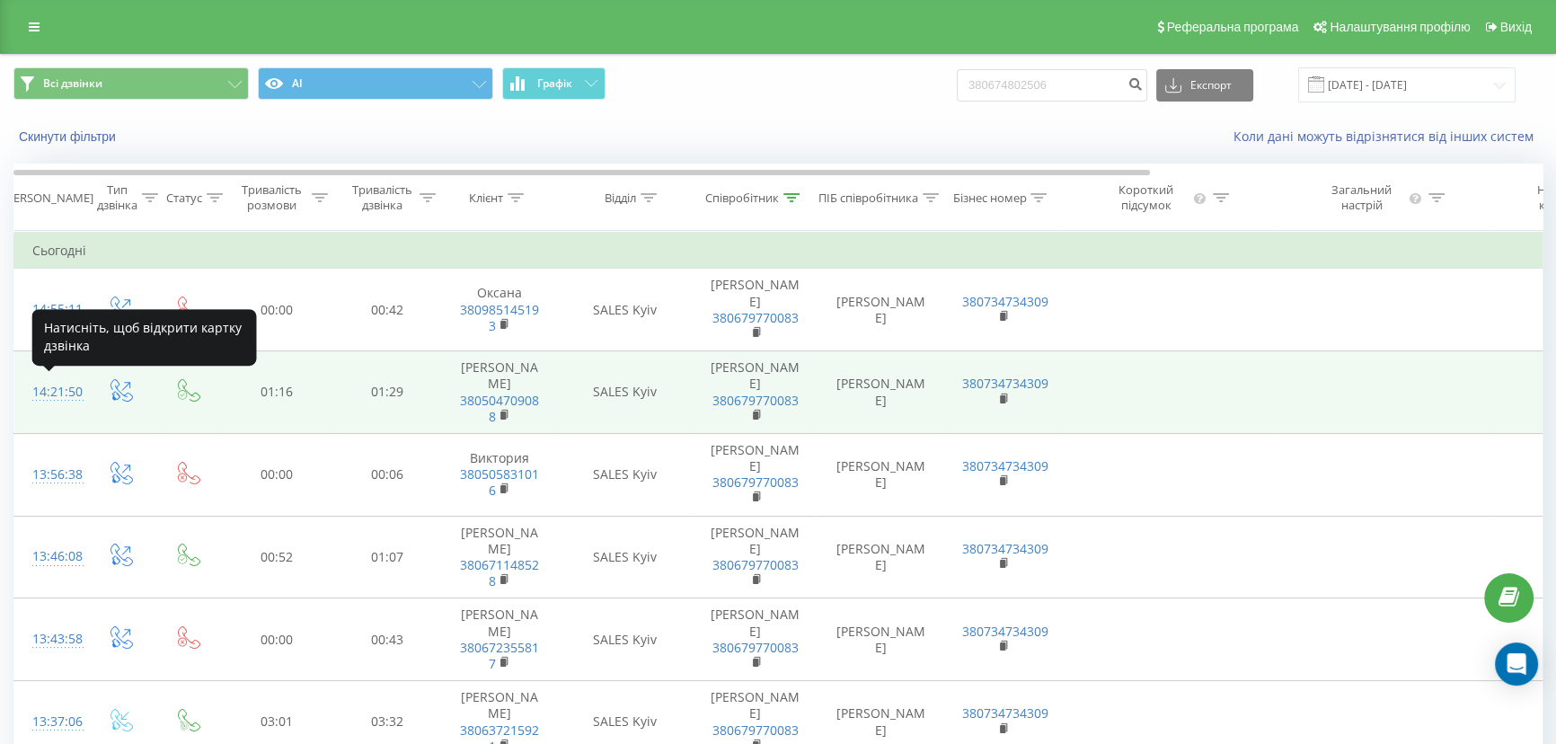
click at [45, 394] on div "14:21:50" at bounding box center [50, 392] width 36 height 35
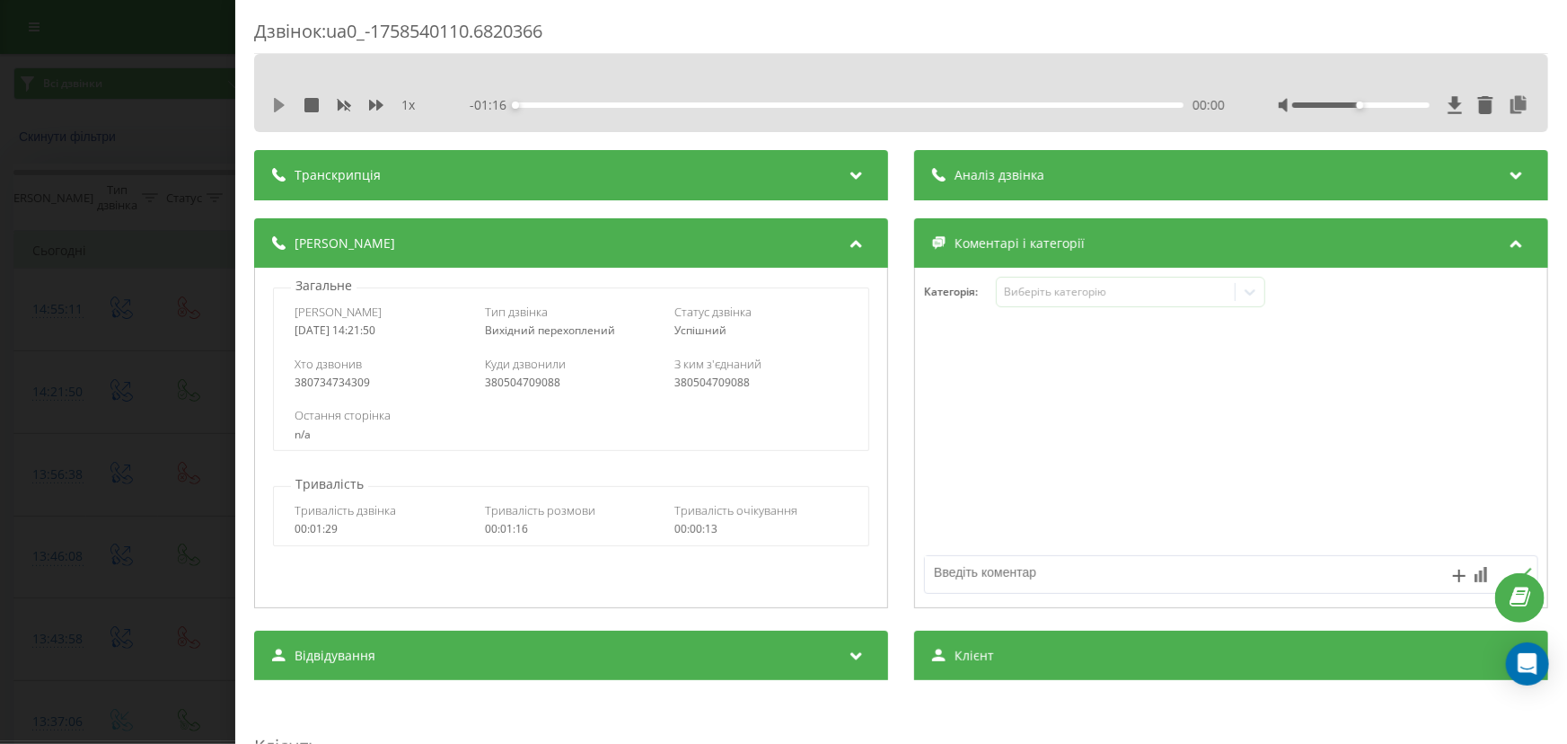
click at [275, 101] on icon at bounding box center [279, 105] width 11 height 14
drag, startPoint x: 1364, startPoint y: 105, endPoint x: 1404, endPoint y: 106, distance: 39.5
click at [1404, 106] on div at bounding box center [1361, 104] width 138 height 5
click at [1116, 102] on div "00:04" at bounding box center [850, 104] width 668 height 5
click at [270, 104] on div "1 x - 00:05 01:11 01:11" at bounding box center [901, 105] width 1267 height 27
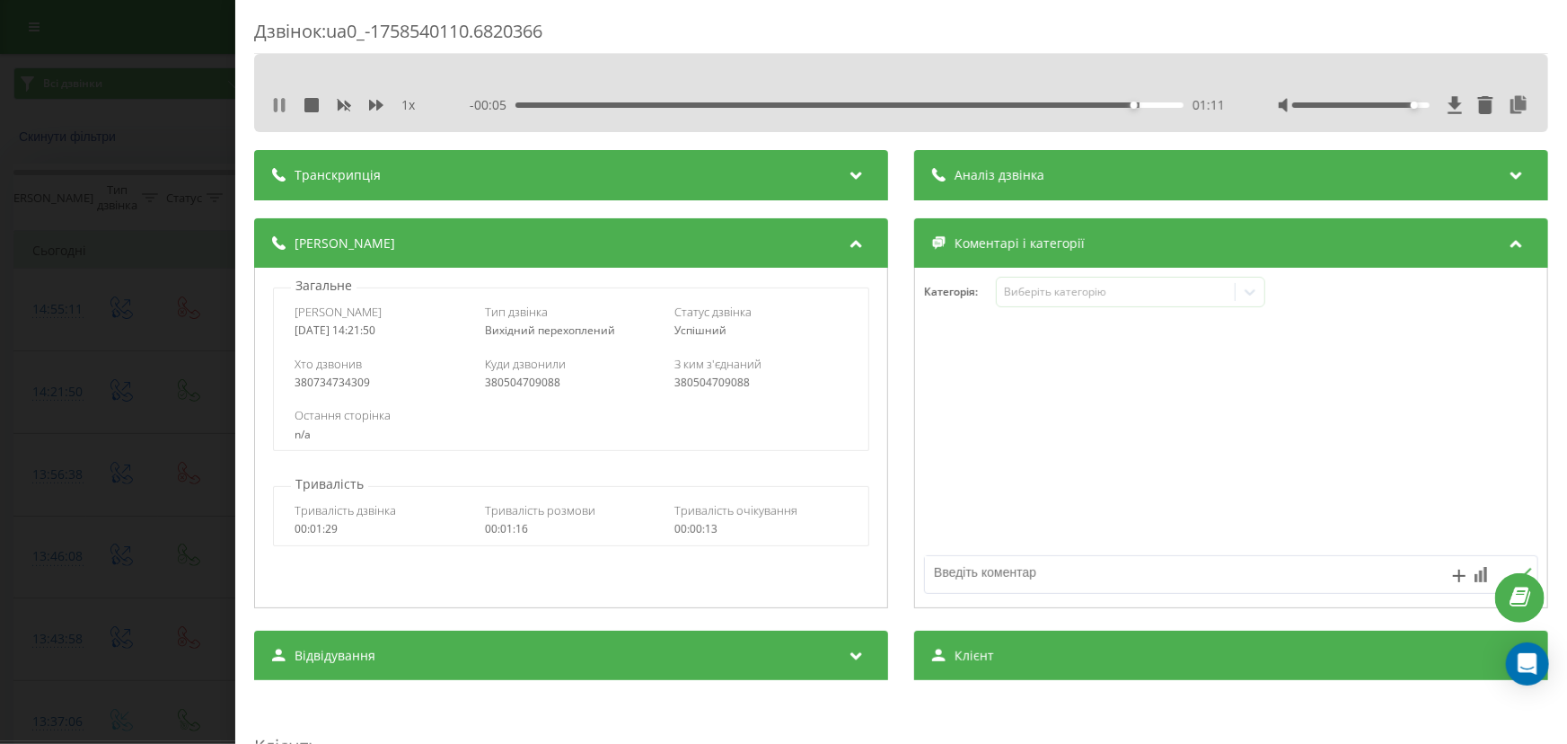
click at [279, 104] on icon at bounding box center [279, 105] width 14 height 14
click at [275, 107] on icon at bounding box center [279, 105] width 11 height 14
click at [163, 434] on div "Дзвінок : ua0_-1758540110.6820366 1 x - 00:01 01:15 01:15 Транскрипція Для AI-а…" at bounding box center [783, 372] width 1567 height 744
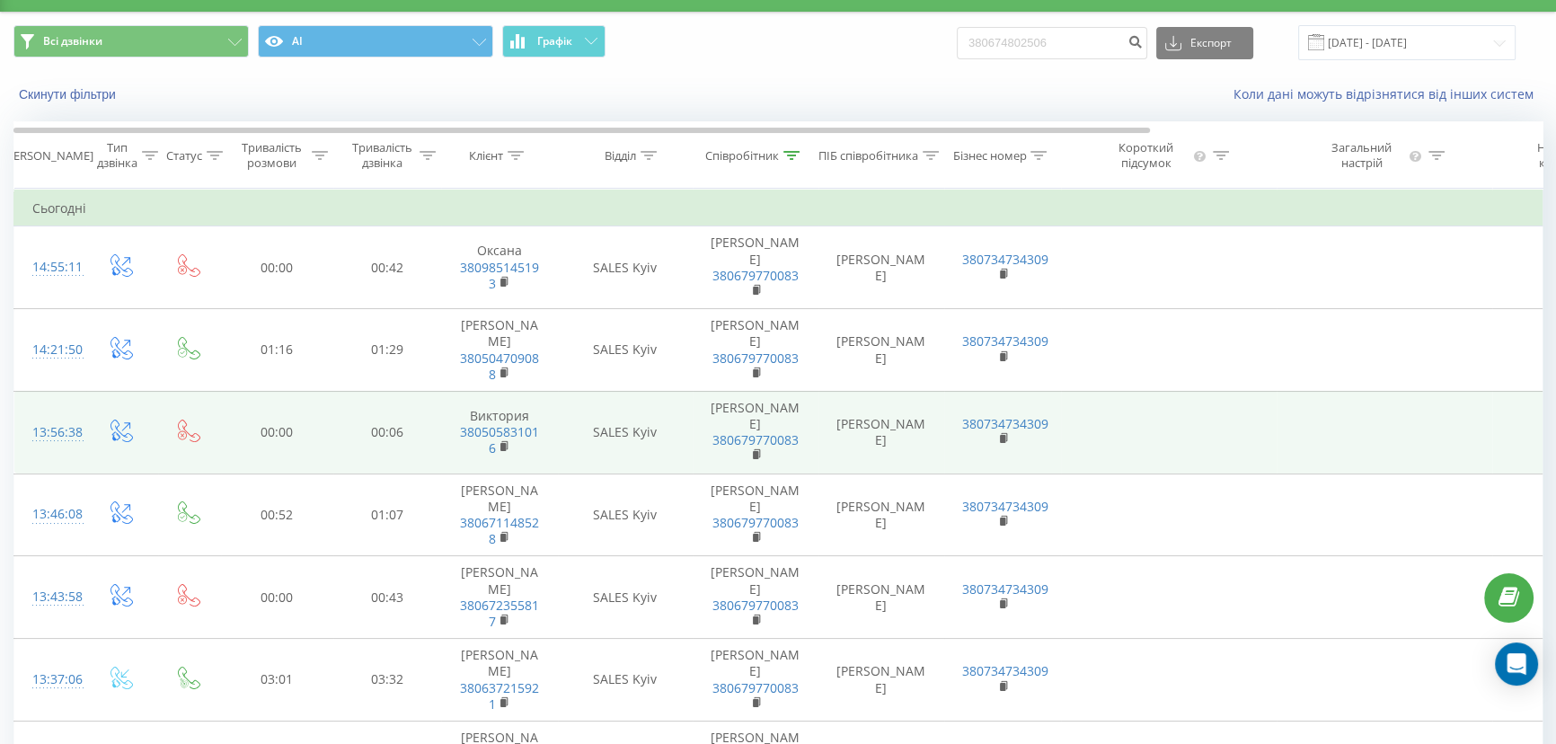
scroll to position [81, 0]
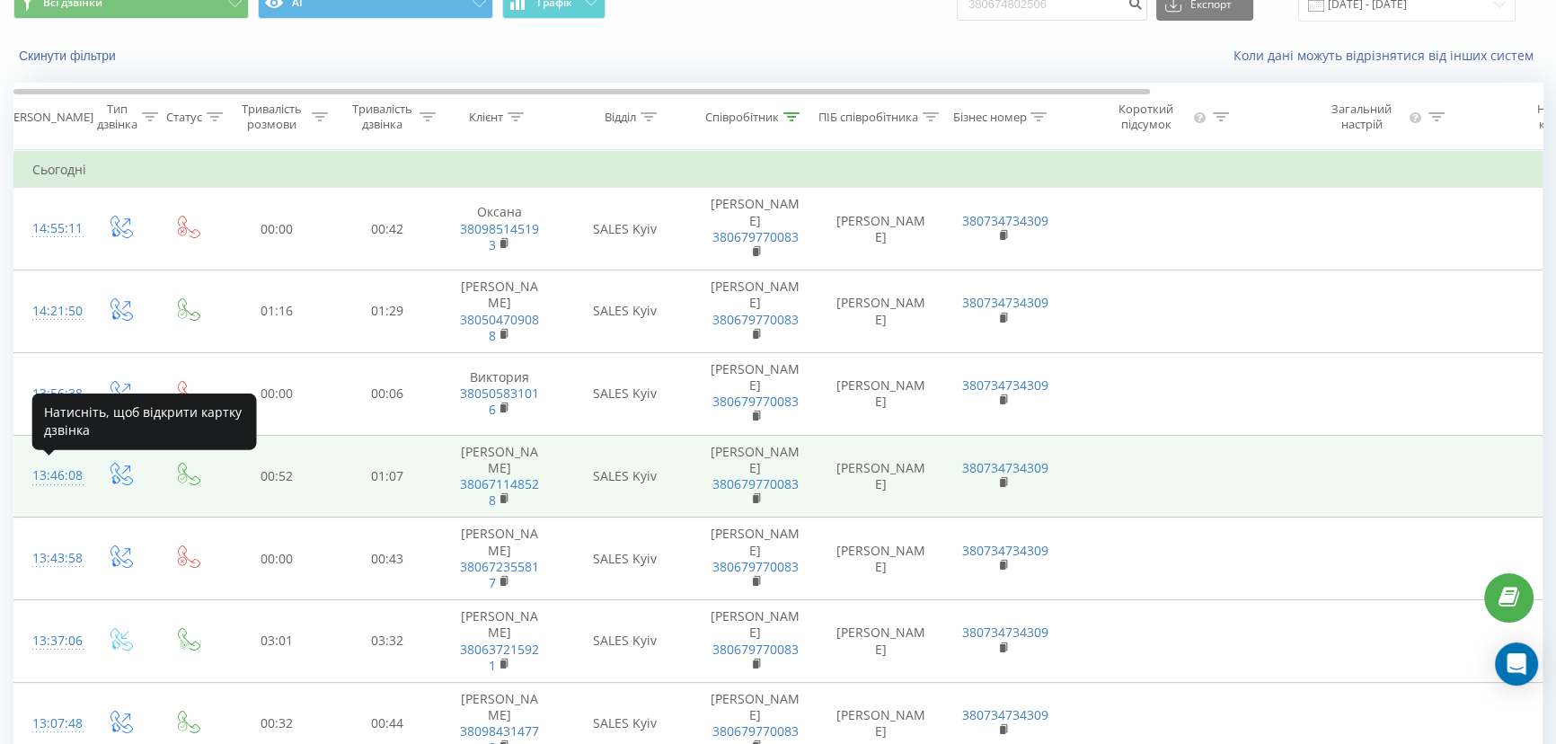
click at [50, 474] on div "13:46:08" at bounding box center [50, 475] width 36 height 35
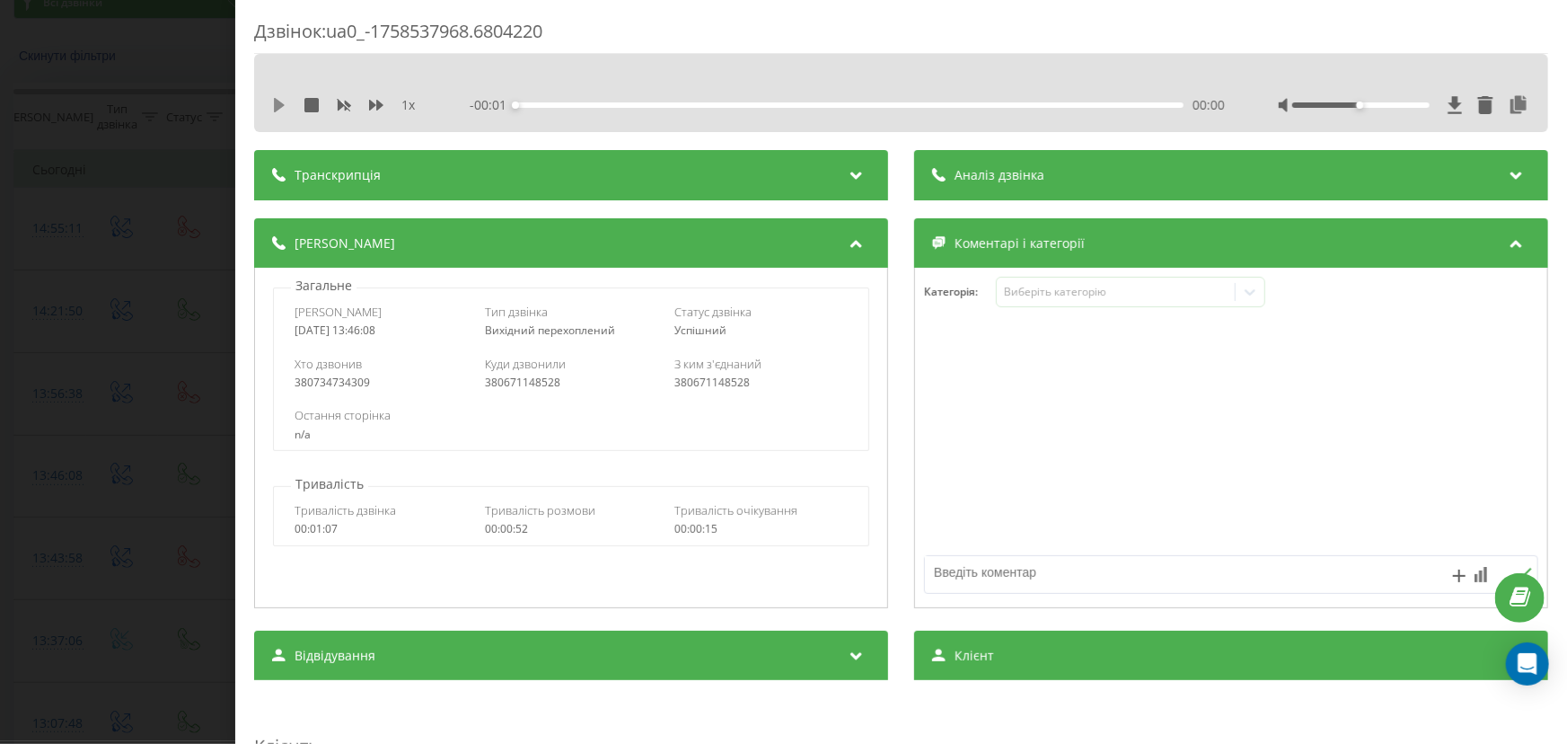
click at [280, 107] on icon at bounding box center [279, 105] width 11 height 14
click at [1042, 104] on div "00:05" at bounding box center [850, 104] width 668 height 5
click at [880, 104] on div "00:29" at bounding box center [850, 104] width 668 height 5
drag, startPoint x: 1360, startPoint y: 105, endPoint x: 1413, endPoint y: 105, distance: 53.0
click at [1413, 104] on div at bounding box center [1361, 104] width 138 height 5
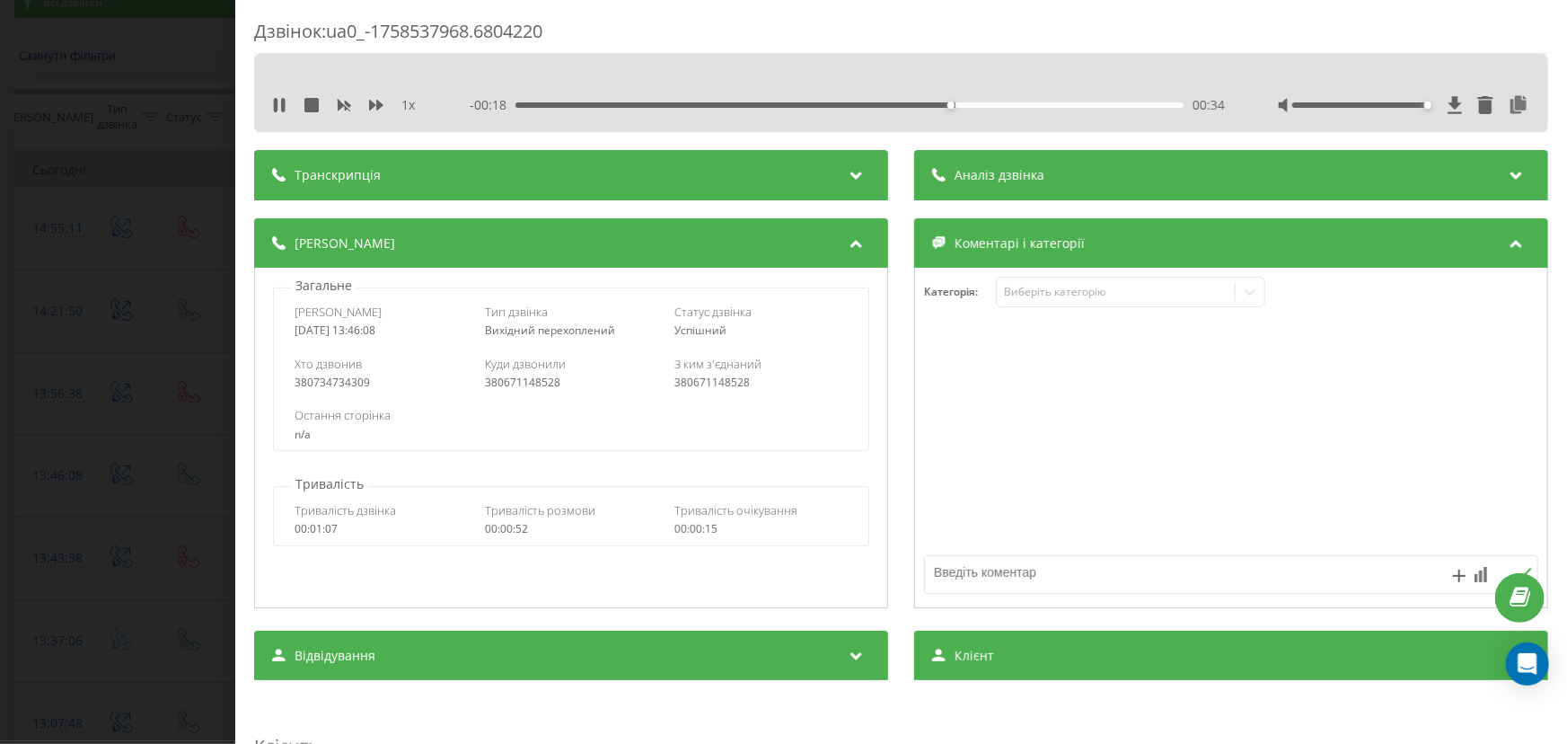
click at [790, 174] on div "Транскрипція" at bounding box center [571, 175] width 634 height 50
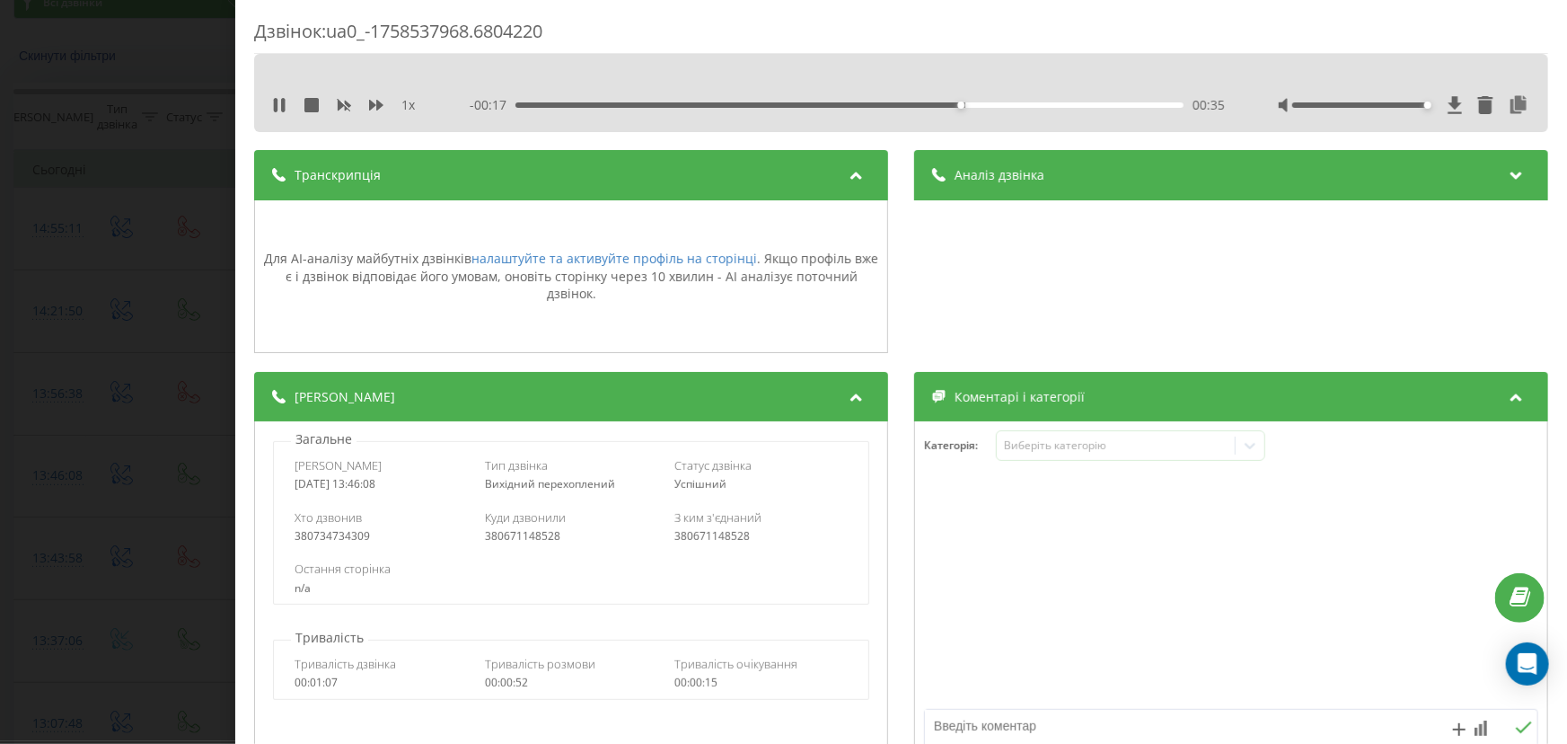
click at [790, 174] on div "Транскрипція" at bounding box center [571, 175] width 634 height 50
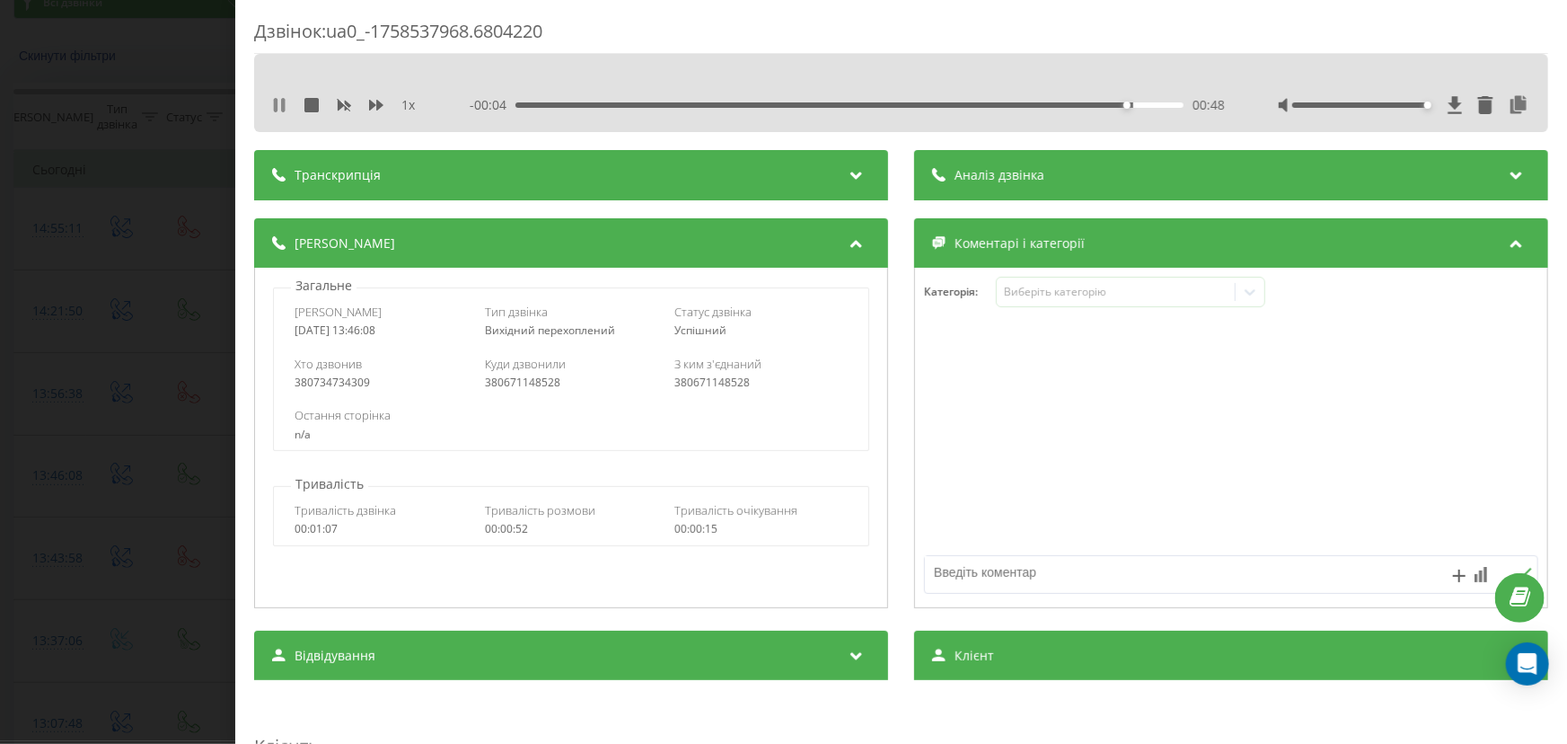
click at [274, 107] on icon at bounding box center [275, 105] width 4 height 14
click at [158, 449] on div "Дзвінок : ua0_-1758537968.6804220 1 x - 00:03 00:49 00:49 Транскрипція Для AI-а…" at bounding box center [783, 372] width 1567 height 744
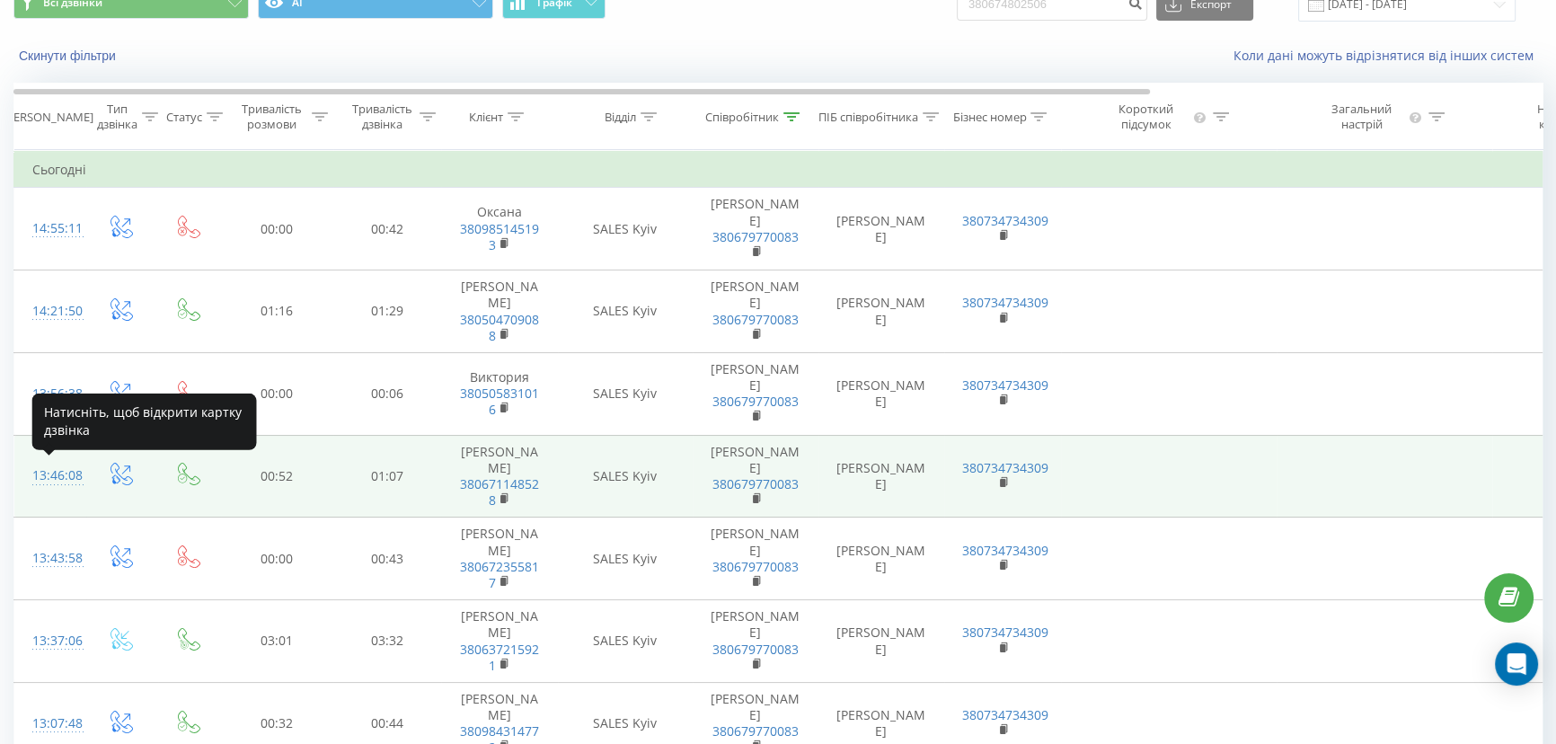
click at [48, 474] on div "13:46:08" at bounding box center [50, 475] width 36 height 35
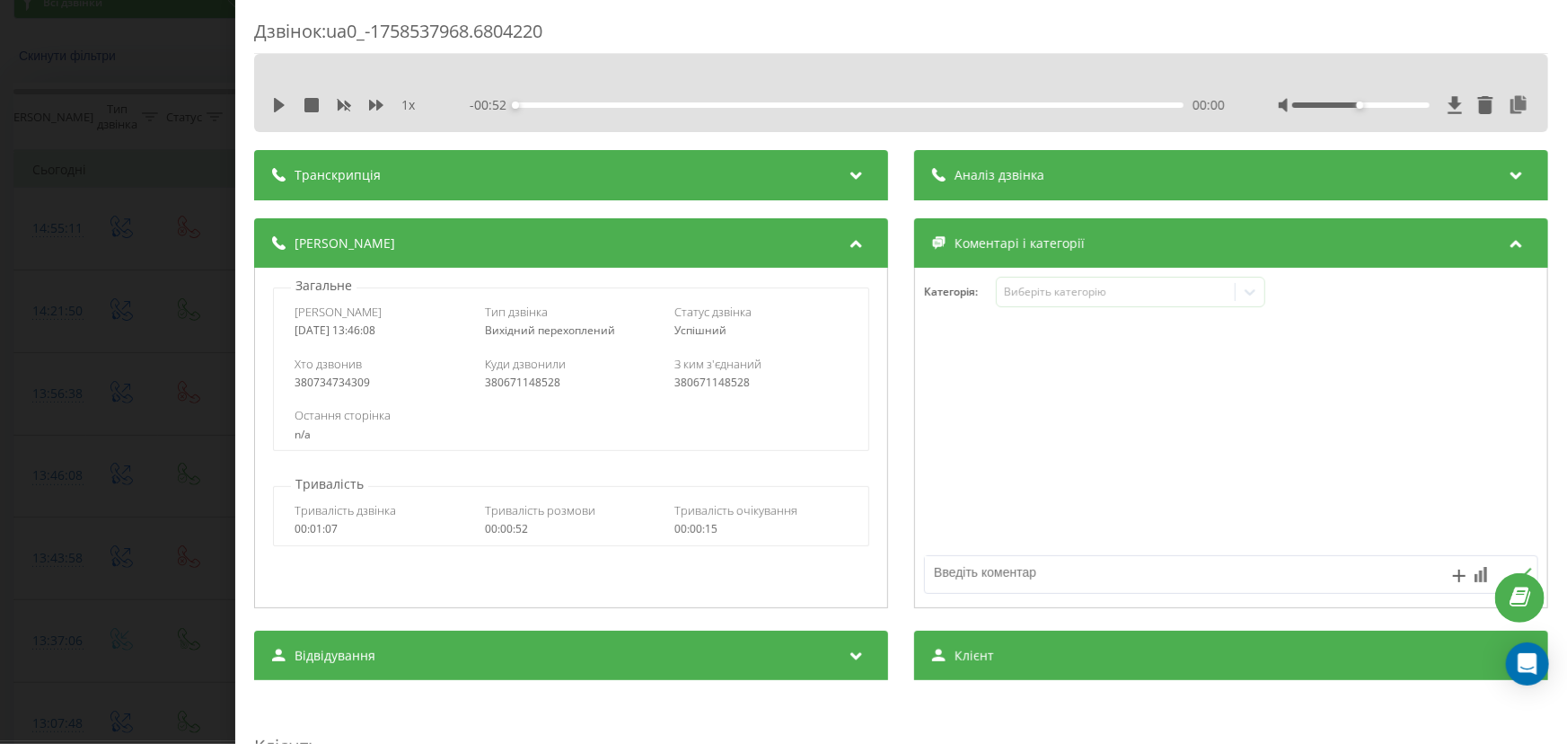
click at [76, 522] on div "Дзвінок : ua0_-1758537968.6804220 1 x - 00:52 00:00 00:00 Транскрипція Для AI-а…" at bounding box center [783, 372] width 1567 height 744
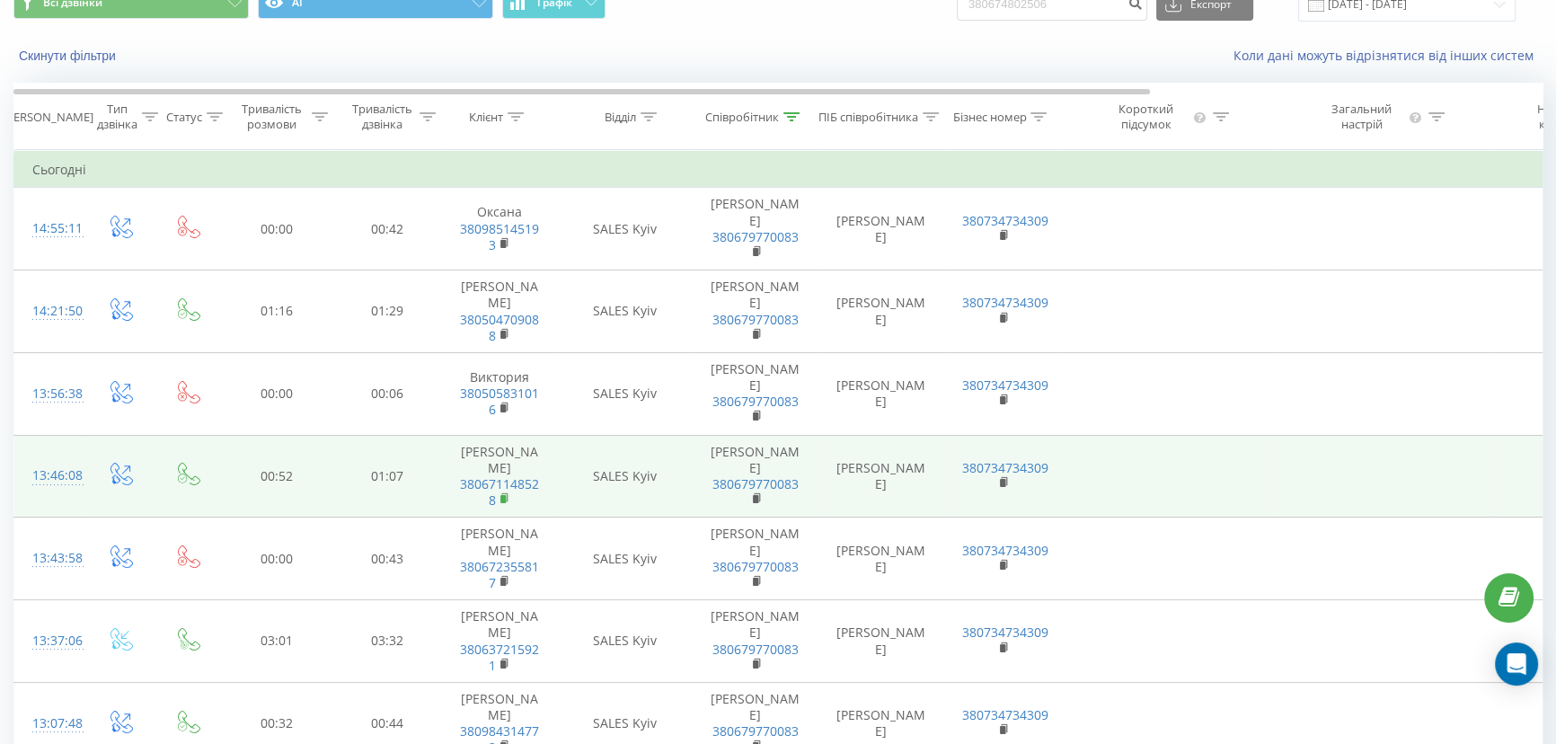
click at [503, 495] on rect at bounding box center [502, 499] width 5 height 8
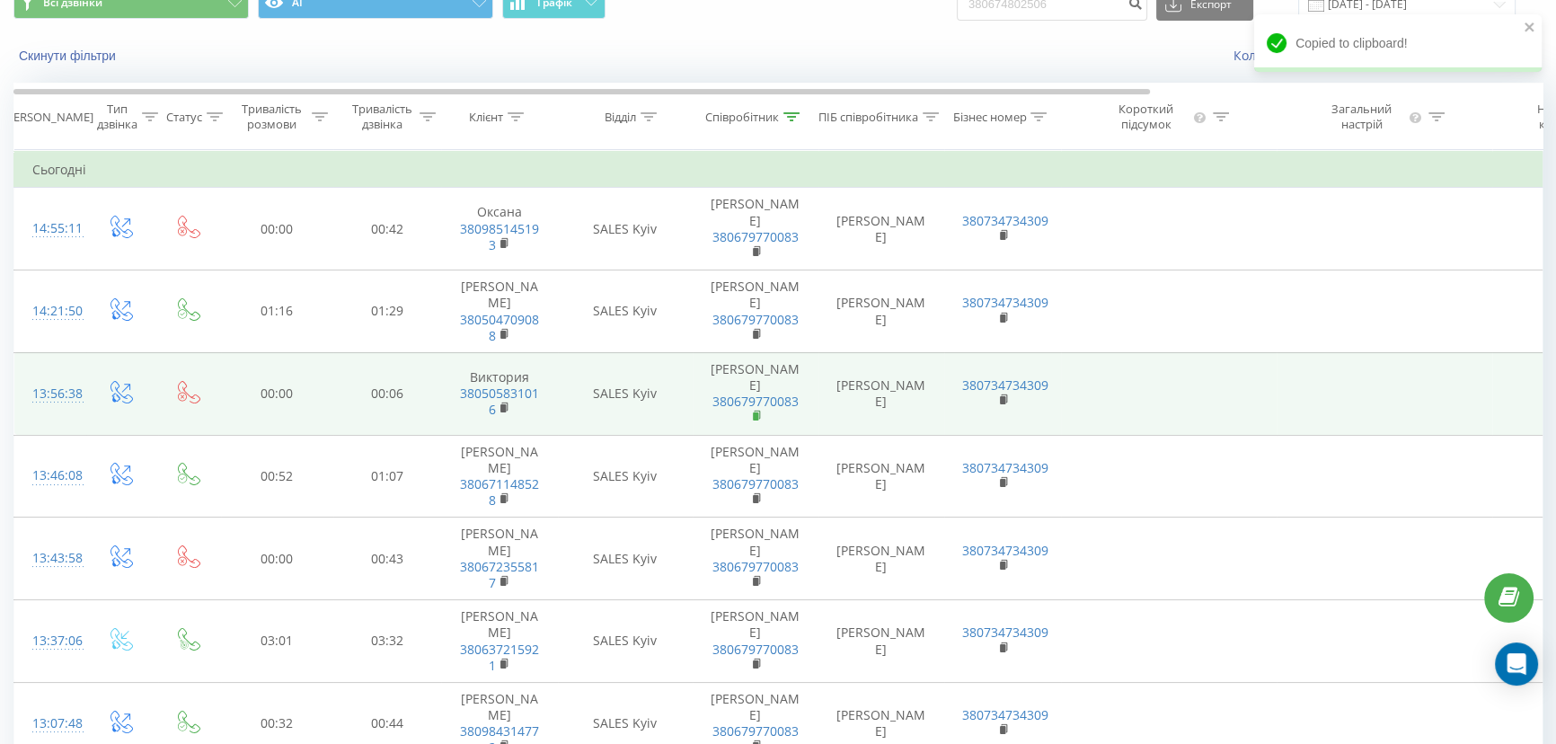
click at [755, 415] on rect at bounding box center [755, 416] width 5 height 8
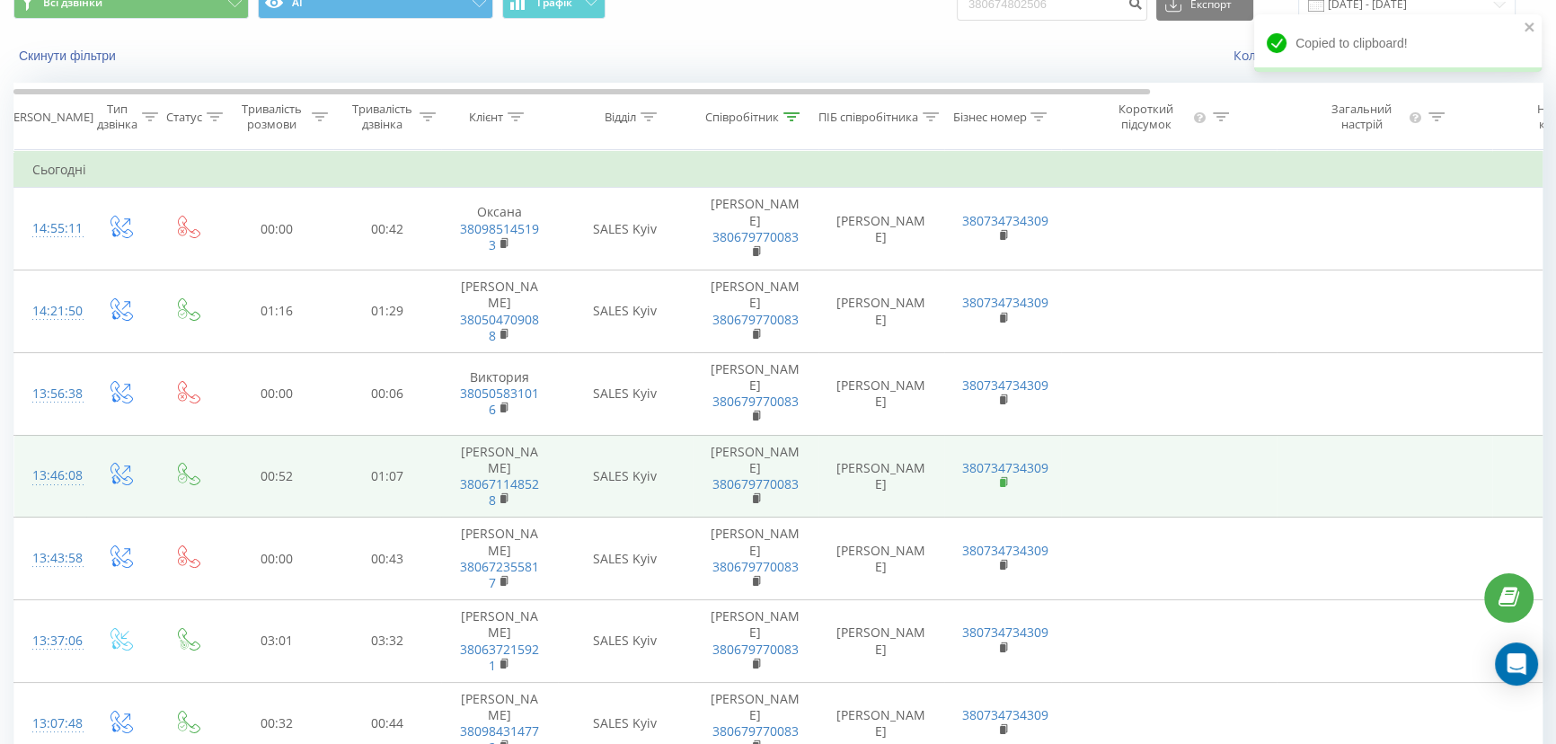
click at [1003, 482] on rect at bounding box center [1002, 483] width 5 height 8
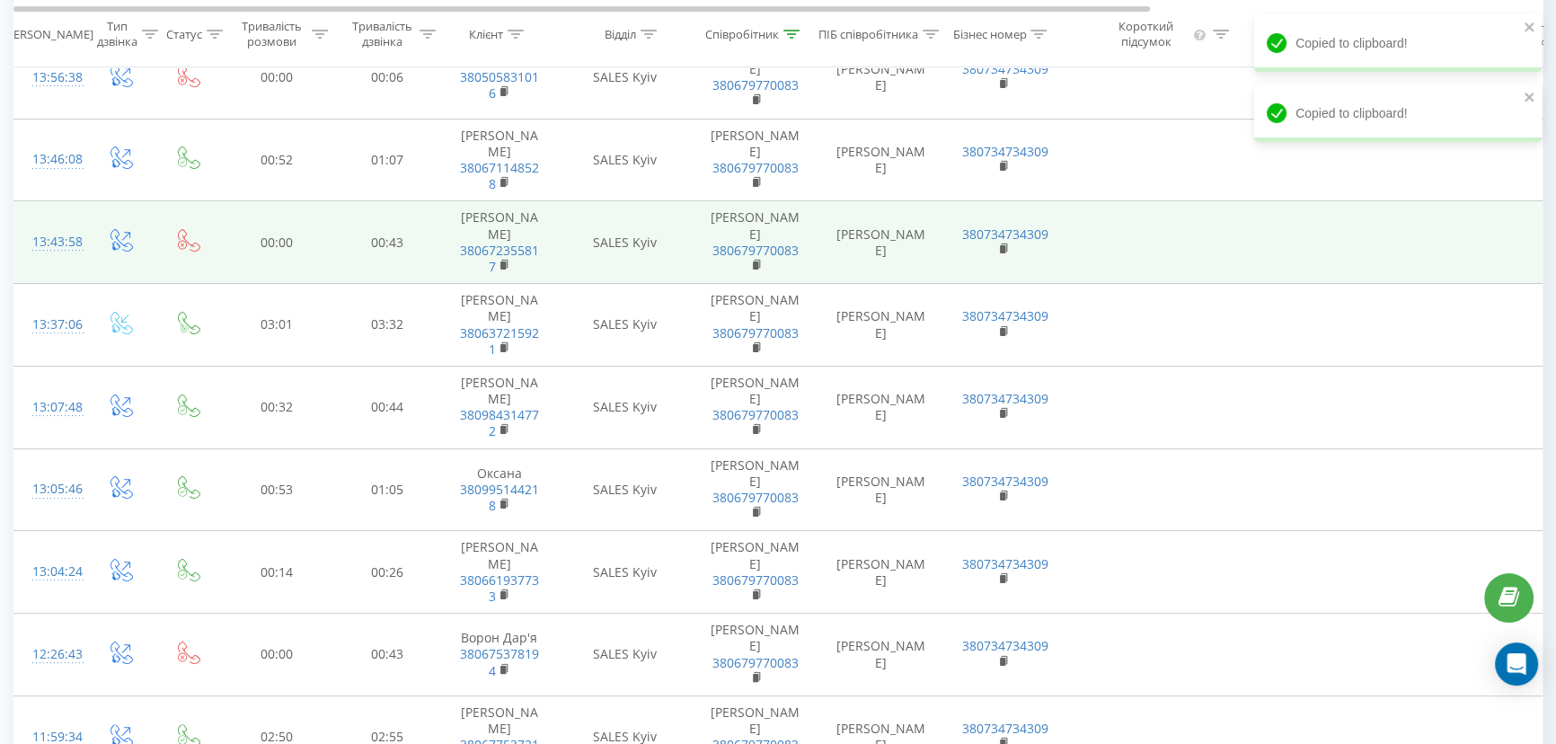
scroll to position [408, 0]
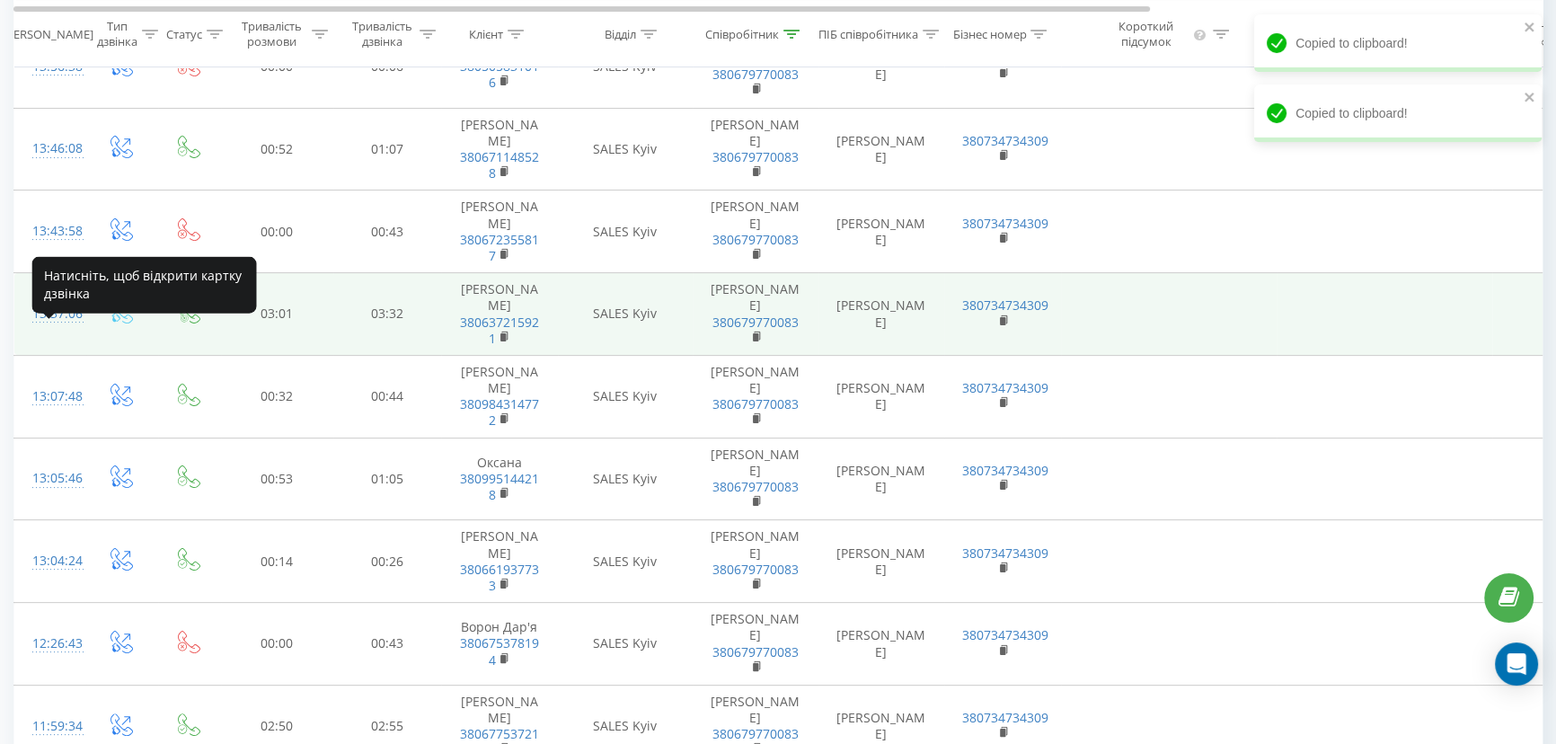
click at [57, 331] on div "13:37:06" at bounding box center [50, 313] width 36 height 35
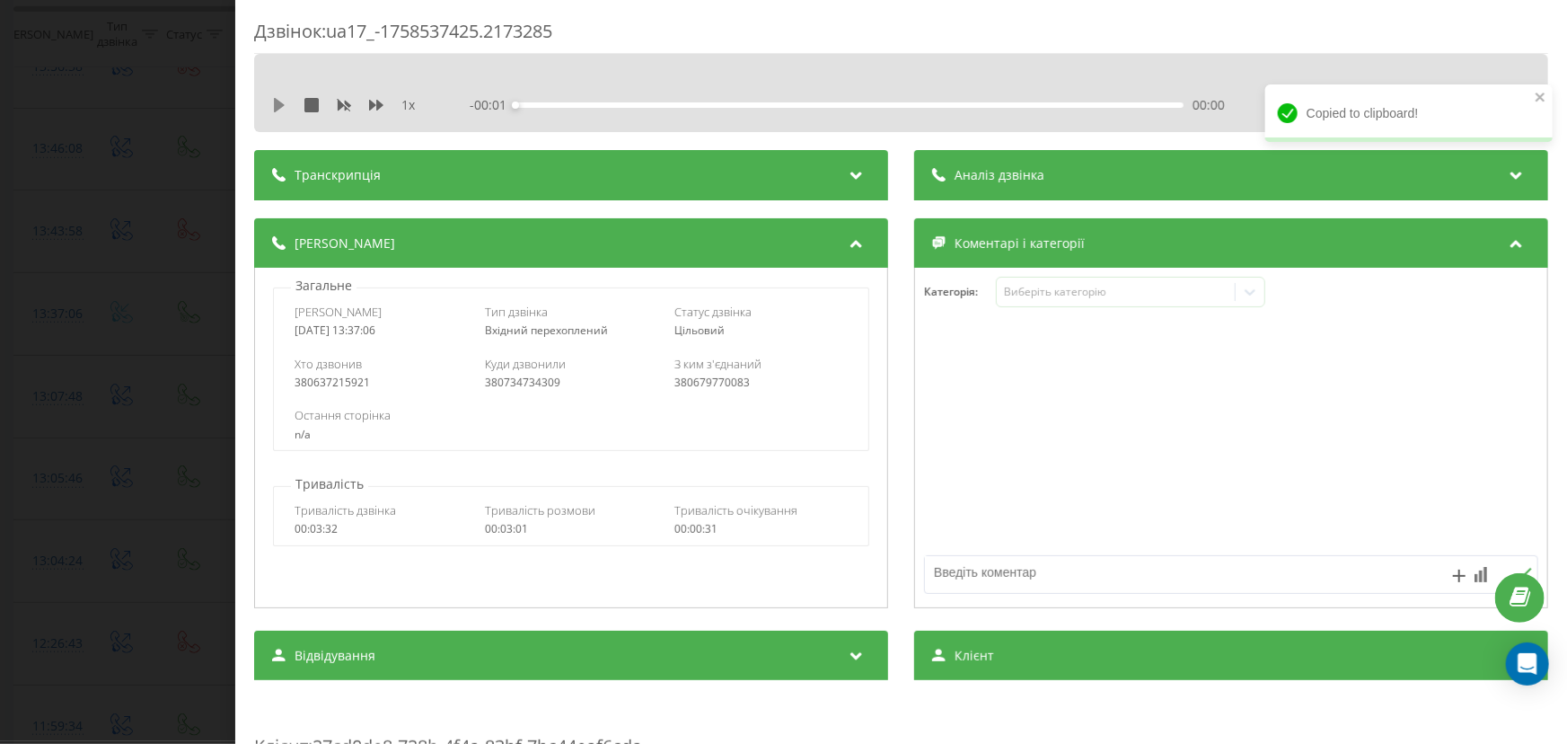
click at [278, 101] on icon at bounding box center [279, 105] width 11 height 14
click at [683, 104] on div "00:00" at bounding box center [850, 104] width 668 height 5
click at [949, 106] on div "00:02" at bounding box center [850, 104] width 668 height 5
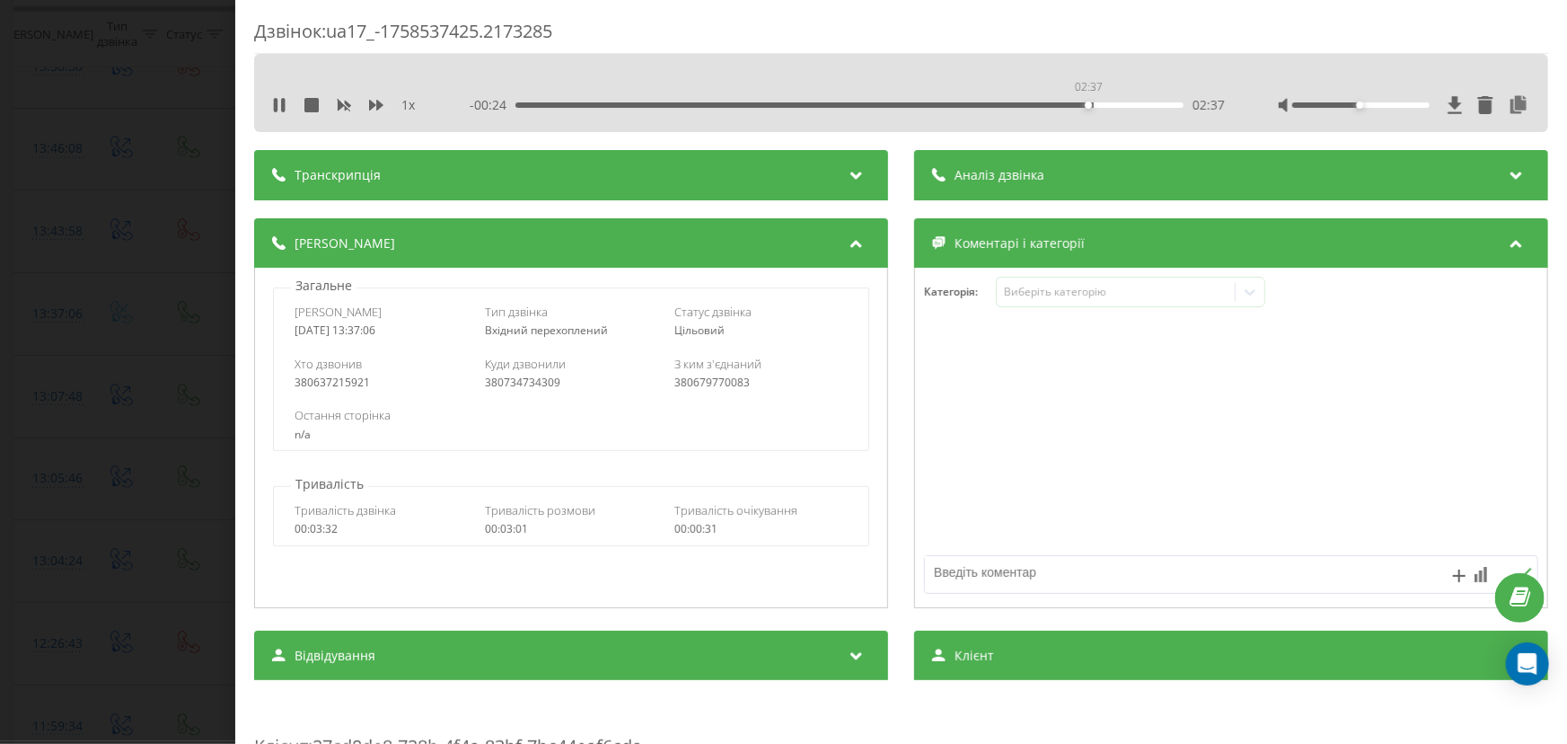
click at [1087, 105] on div "02:37" at bounding box center [850, 104] width 668 height 5
click at [144, 479] on div "Дзвінок : ua17_-1758537425.2173285 1 x - 00:11 02:50 02:50 Транскрипція Для AI-…" at bounding box center [783, 372] width 1567 height 744
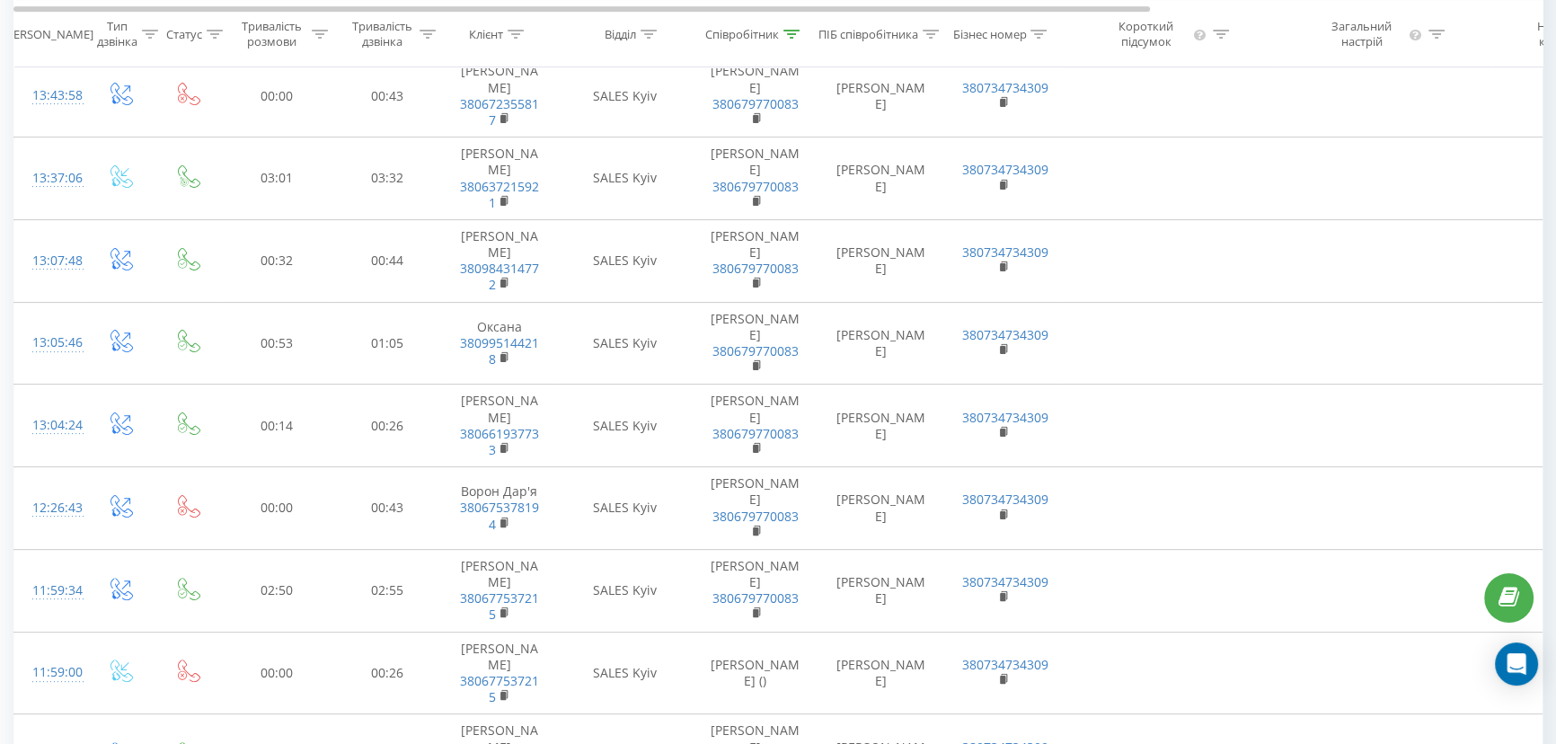
scroll to position [571, 0]
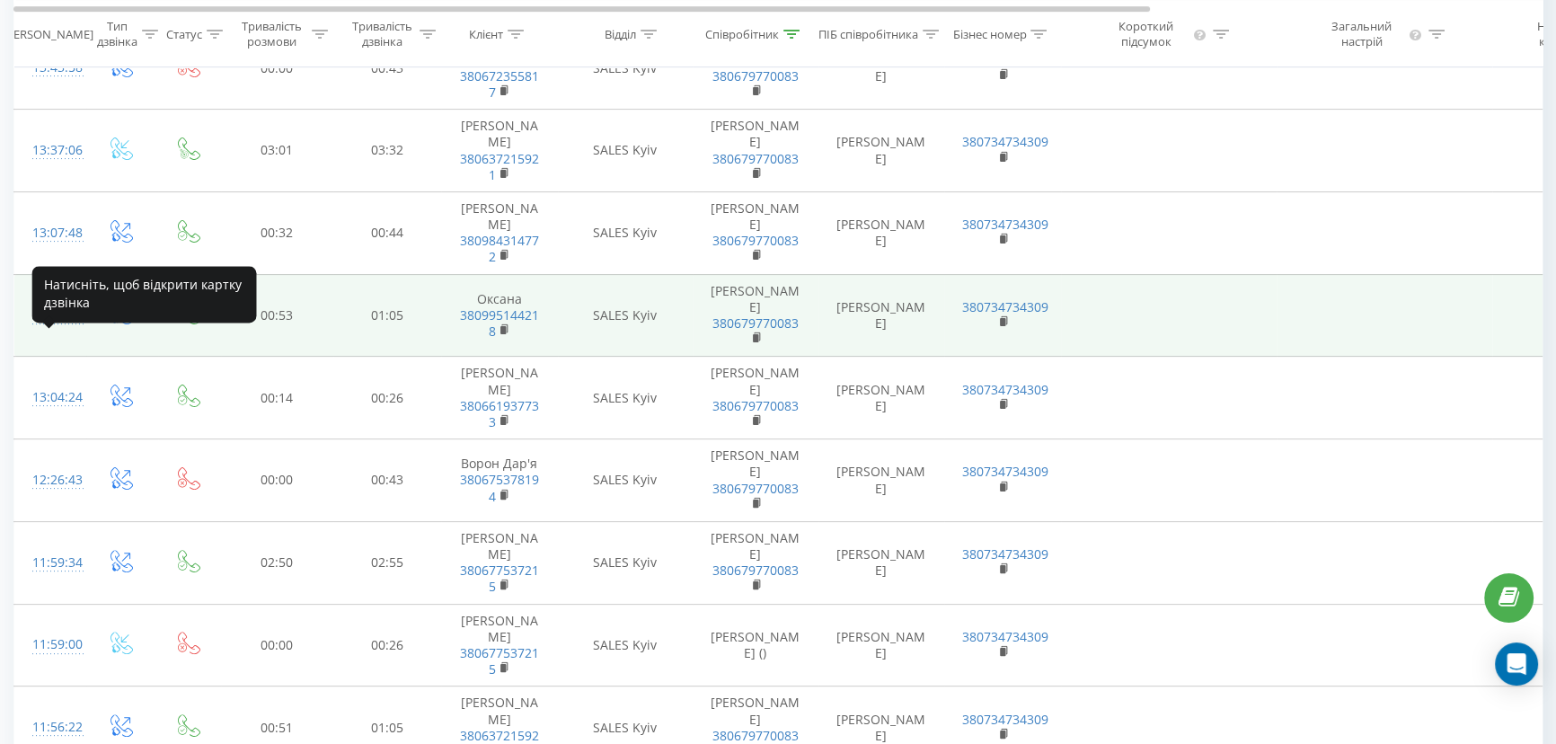
click at [54, 332] on div "13:05:46" at bounding box center [50, 314] width 36 height 35
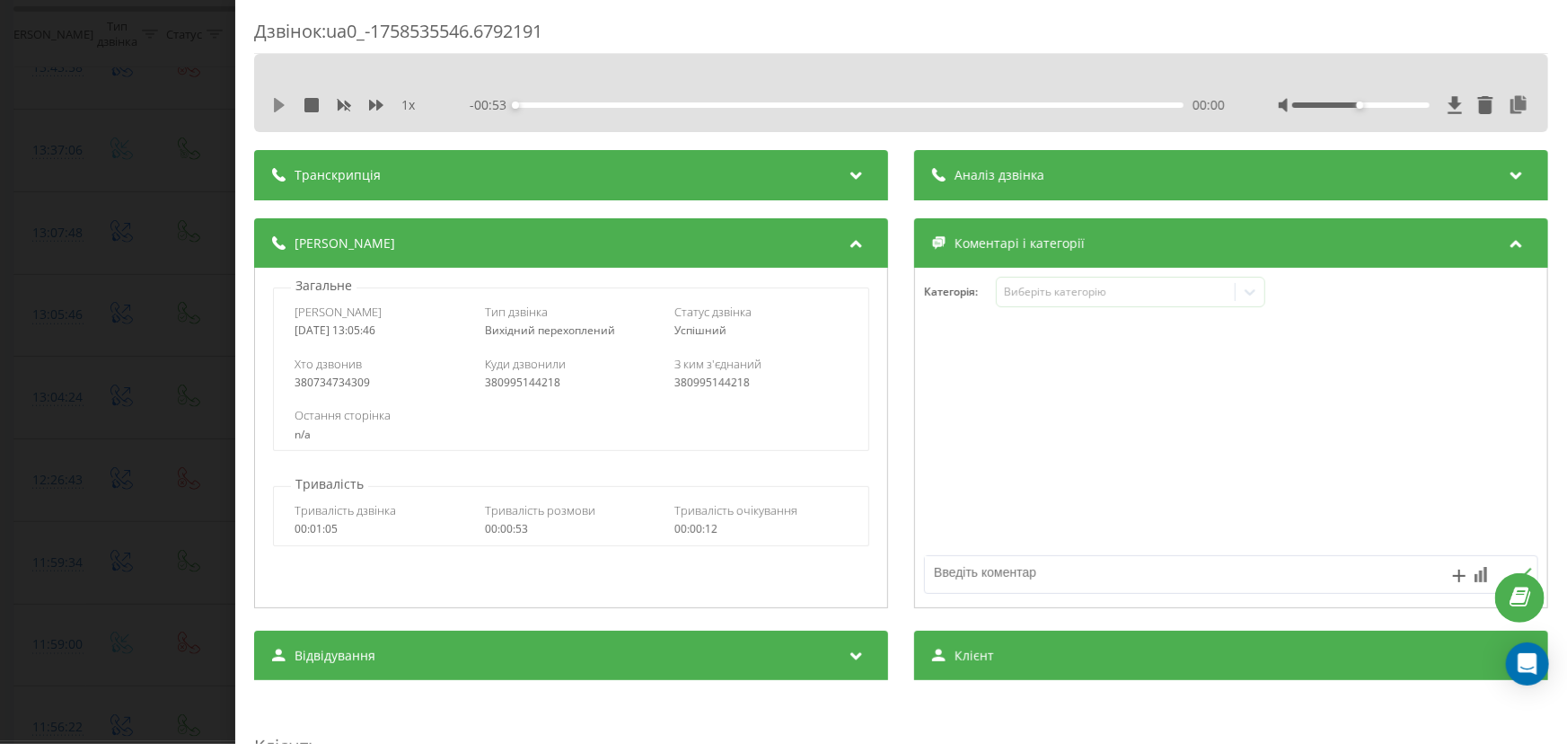
click at [279, 106] on icon at bounding box center [279, 105] width 11 height 14
click at [962, 105] on div "00:03" at bounding box center [850, 104] width 668 height 5
drag, startPoint x: 1374, startPoint y: 103, endPoint x: 1399, endPoint y: 105, distance: 24.3
click at [1399, 105] on div at bounding box center [1361, 104] width 138 height 5
click at [146, 458] on div "Дзвінок : ua0_-1758535546.6792191 1 x - 00:08 00:44 00:44 Транскрипція Для AI-а…" at bounding box center [783, 372] width 1567 height 744
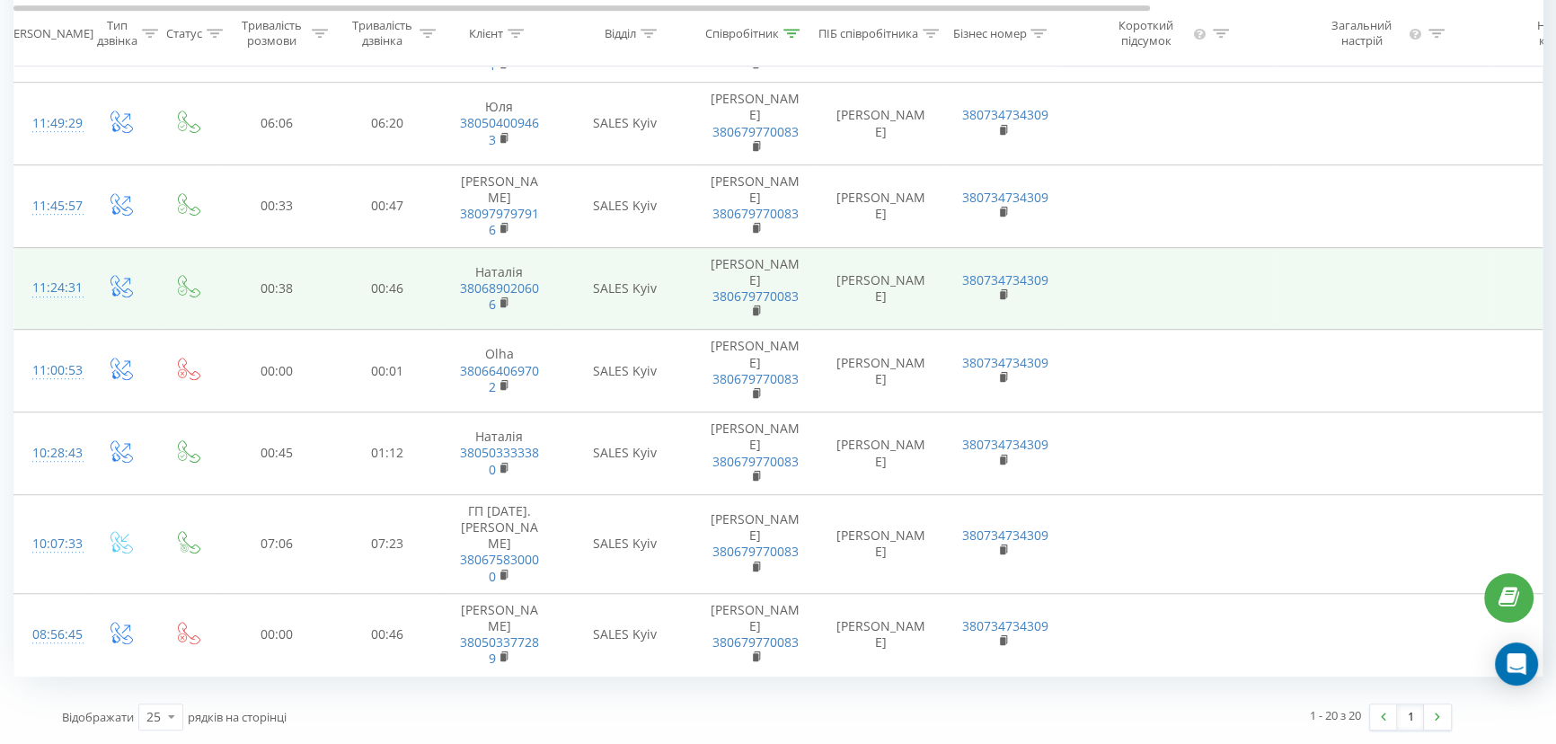
scroll to position [1293, 0]
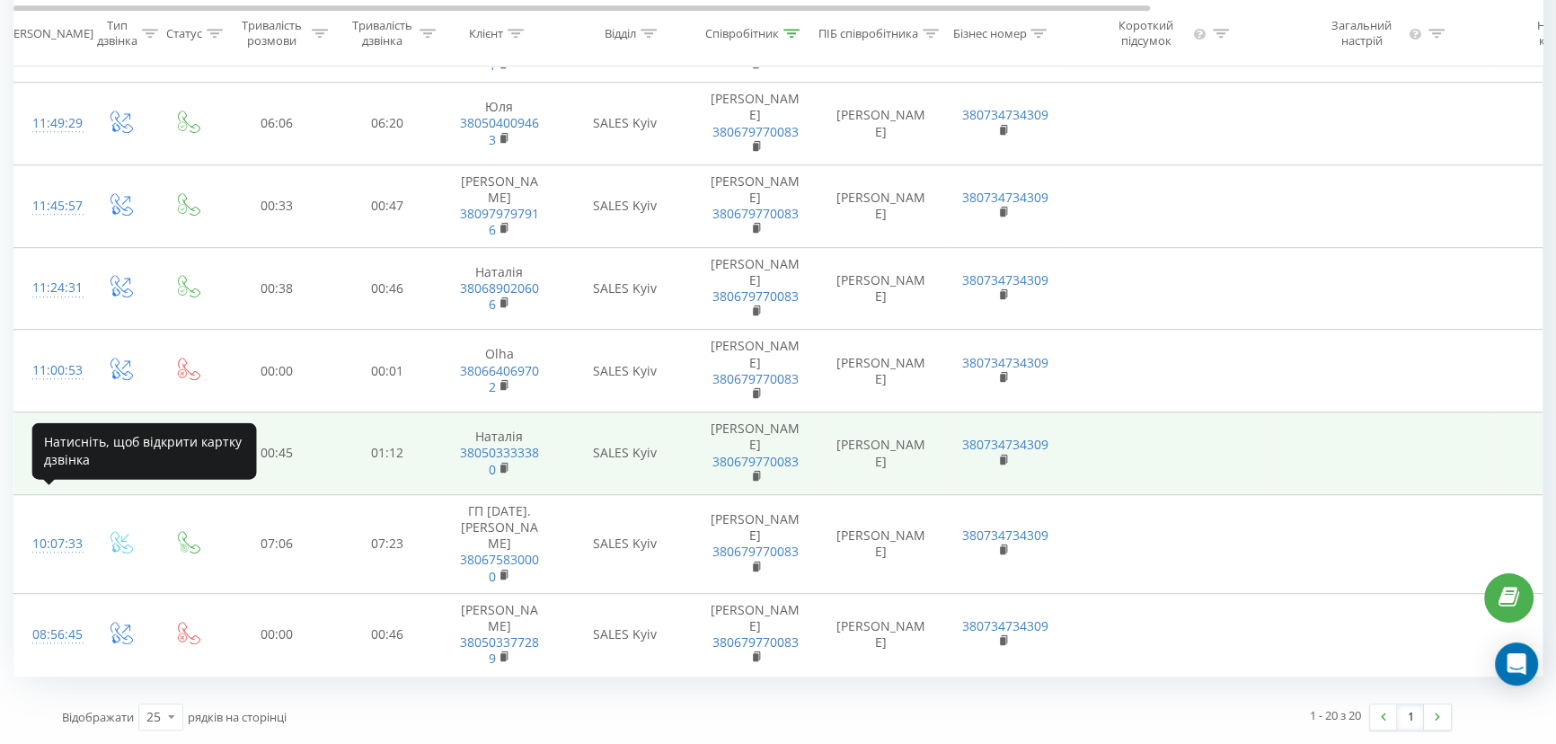
click at [55, 468] on div "10:28:43" at bounding box center [50, 453] width 36 height 35
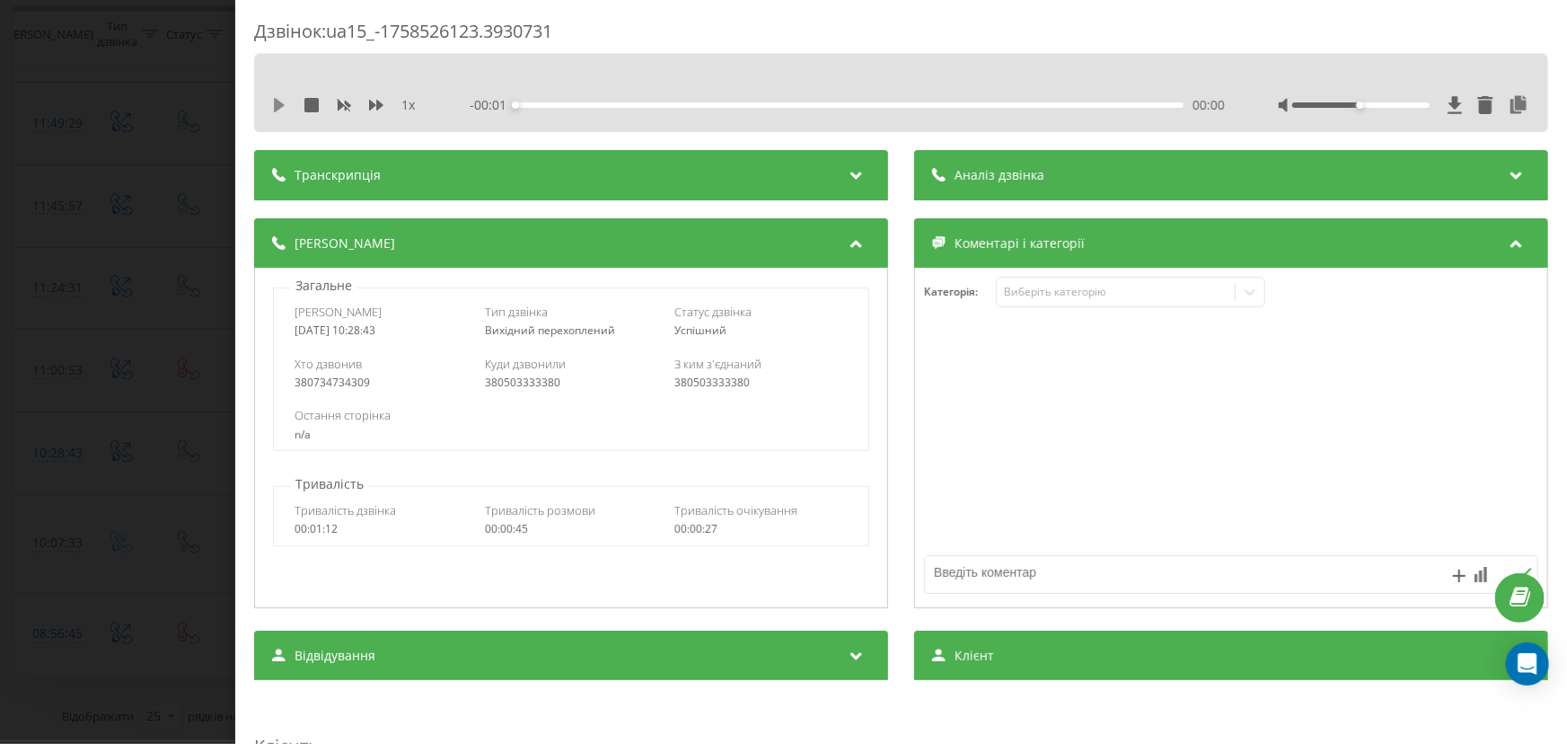
click at [276, 105] on icon at bounding box center [279, 105] width 11 height 14
click at [979, 104] on div "00:01" at bounding box center [850, 104] width 668 height 5
drag, startPoint x: 1376, startPoint y: 101, endPoint x: 1403, endPoint y: 105, distance: 27.2
click at [1403, 105] on div at bounding box center [1361, 104] width 138 height 5
click at [799, 101] on div "- 00:08 00:37 00:37" at bounding box center [847, 105] width 755 height 18
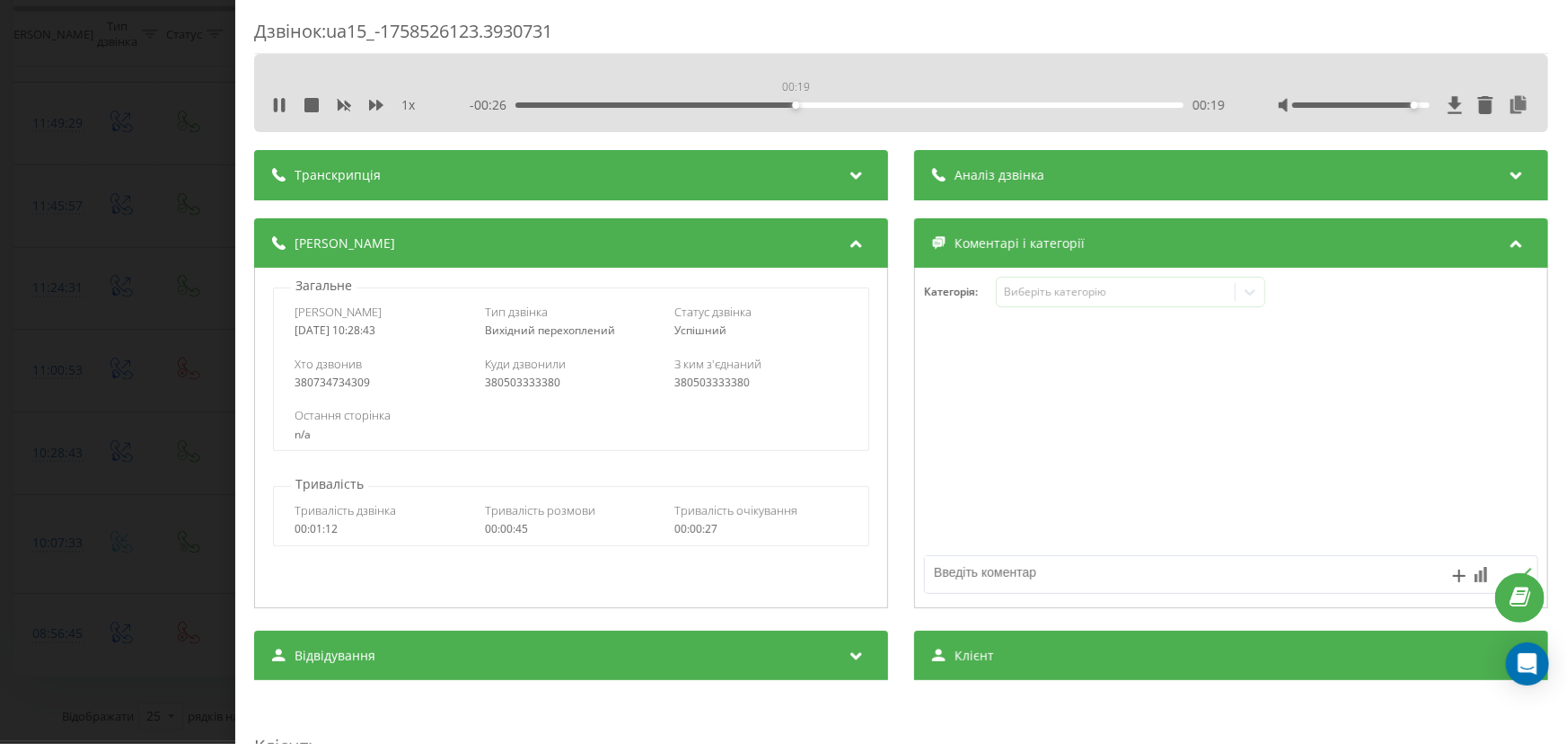
click at [794, 103] on div "00:19" at bounding box center [850, 104] width 668 height 5
click at [277, 101] on icon at bounding box center [275, 105] width 4 height 14
click at [135, 587] on div "Дзвінок : ua15_-1758526123.3930731 1 x - 00:07 00:38 00:38 Транскрипція Для AI-…" at bounding box center [783, 372] width 1567 height 744
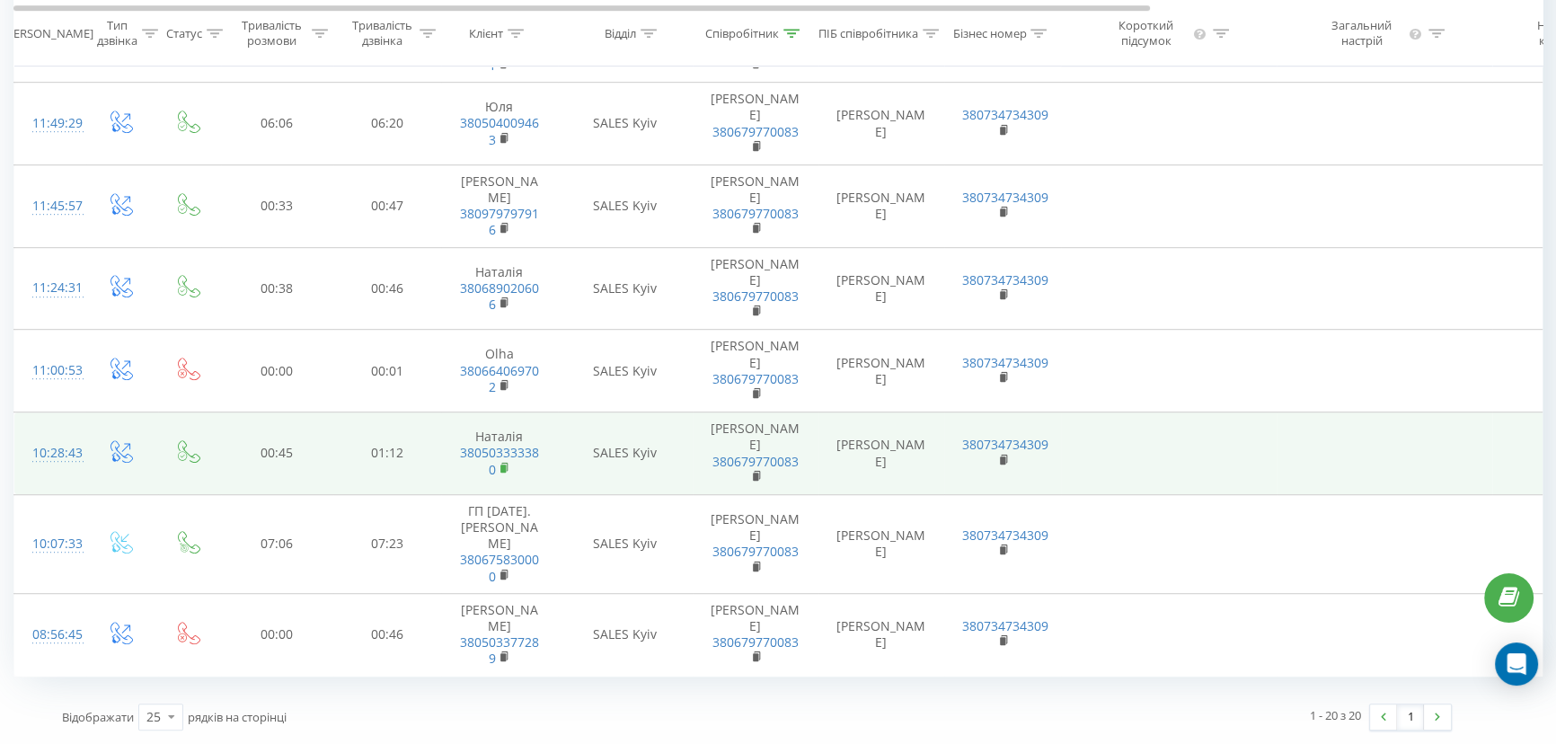
click at [503, 472] on rect at bounding box center [502, 468] width 5 height 8
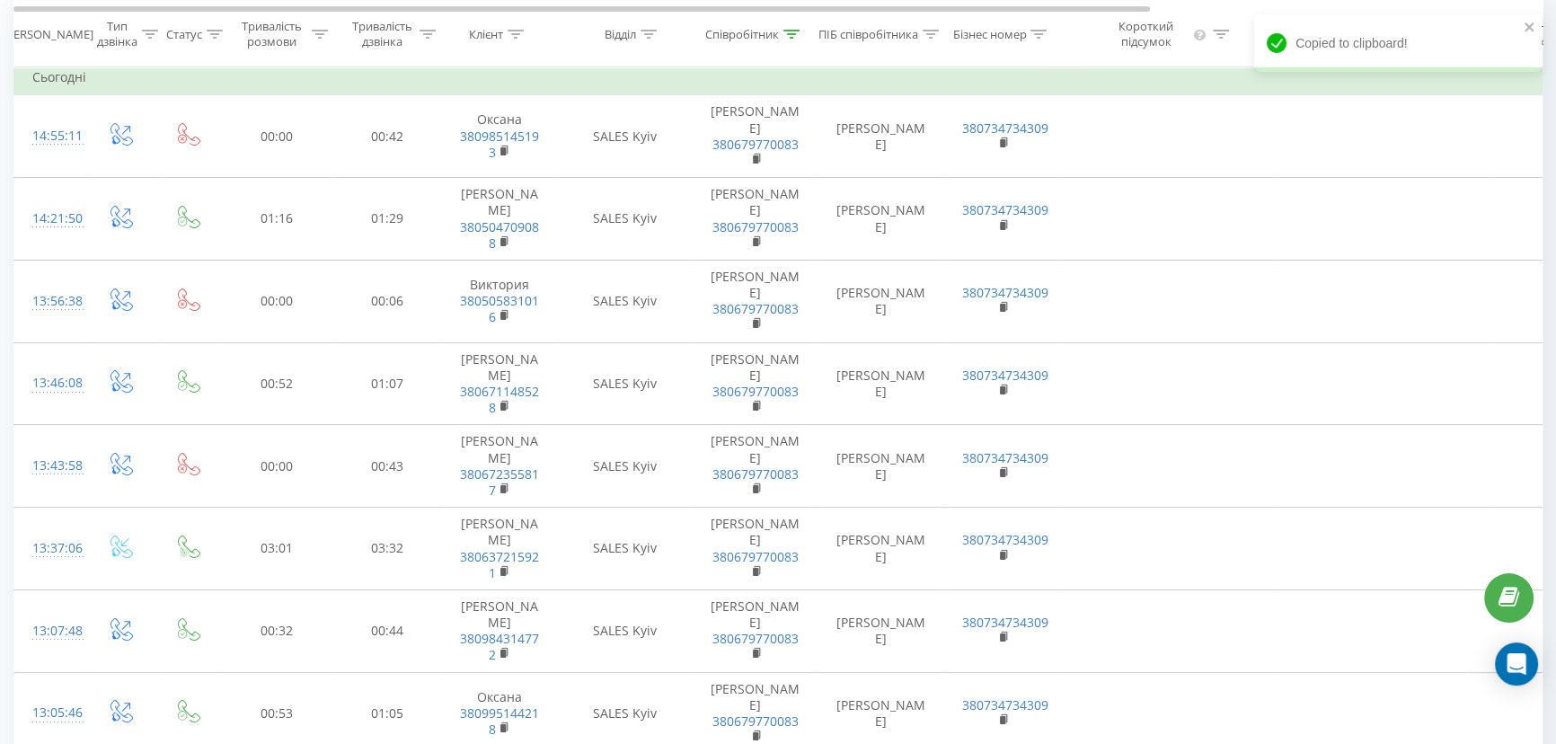
scroll to position [151, 0]
